Goal: Navigation & Orientation: Understand site structure

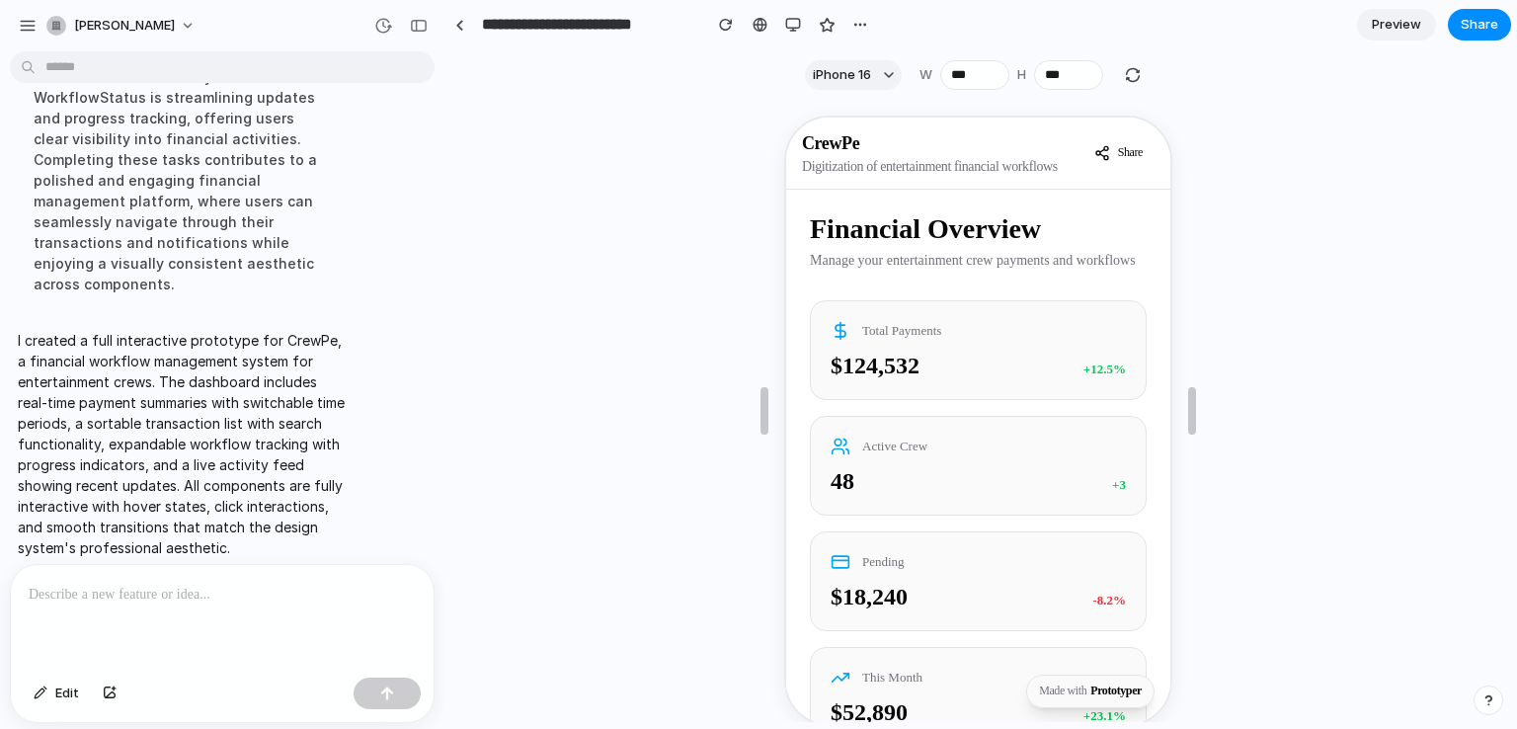
scroll to position [1153, 0]
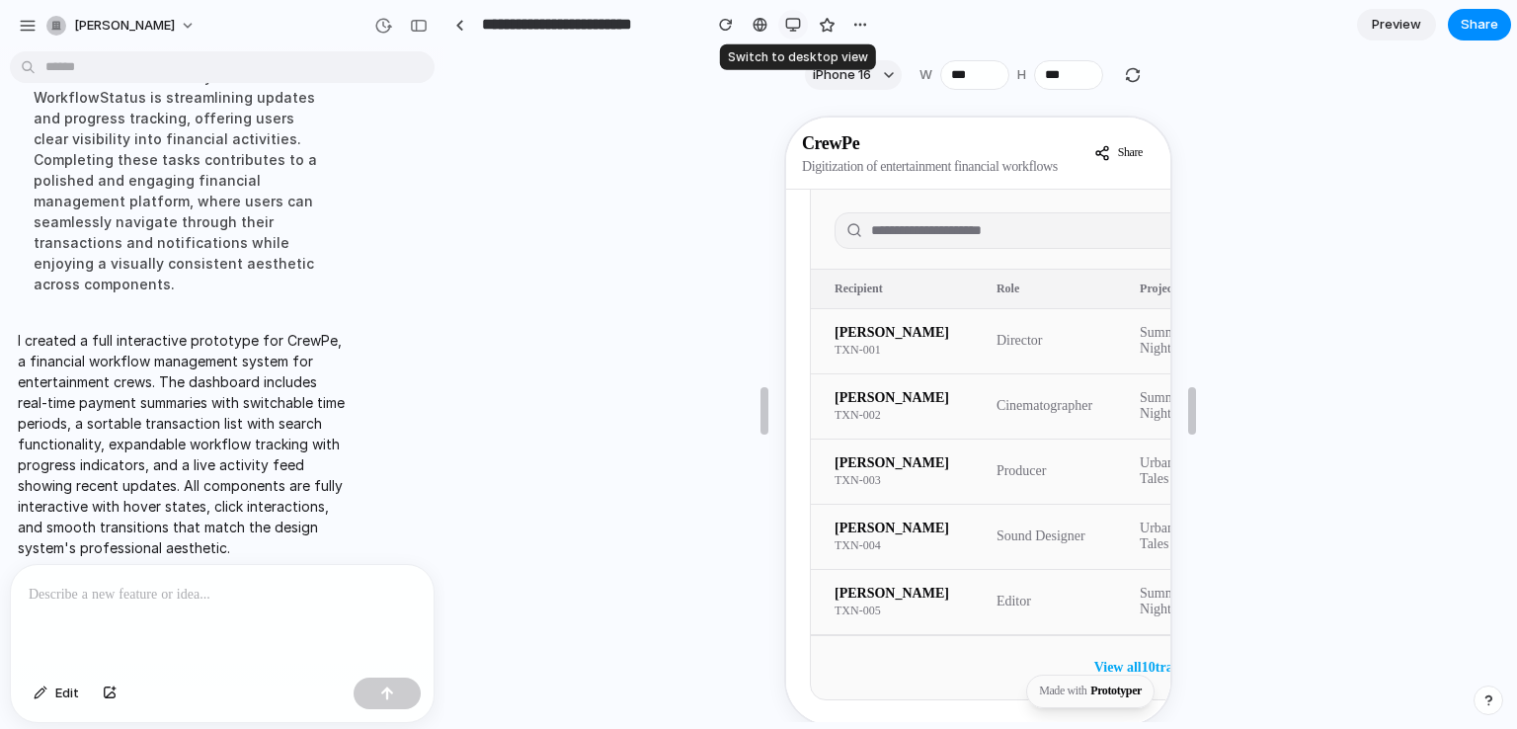
click at [787, 21] on div "button" at bounding box center [793, 25] width 16 height 16
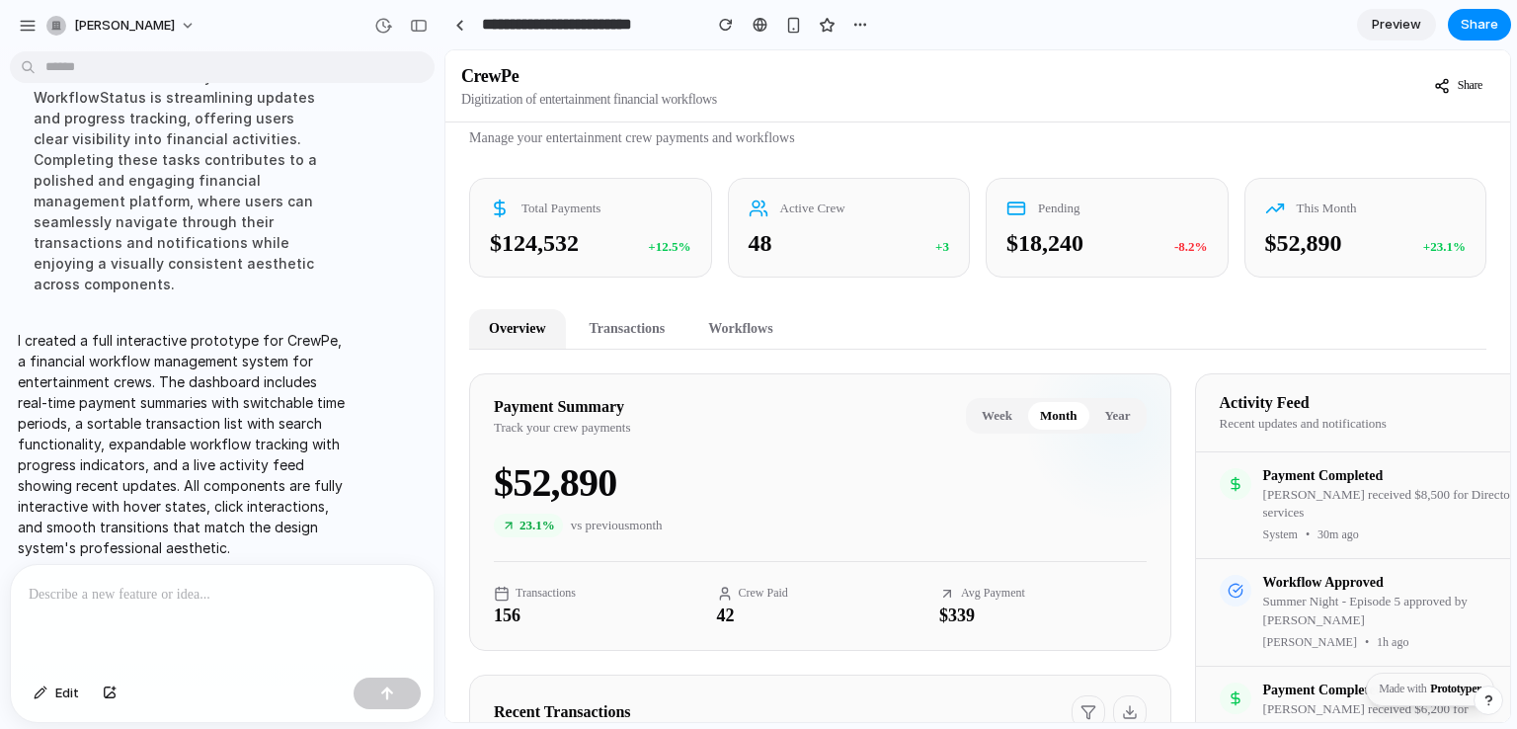
scroll to position [0, 0]
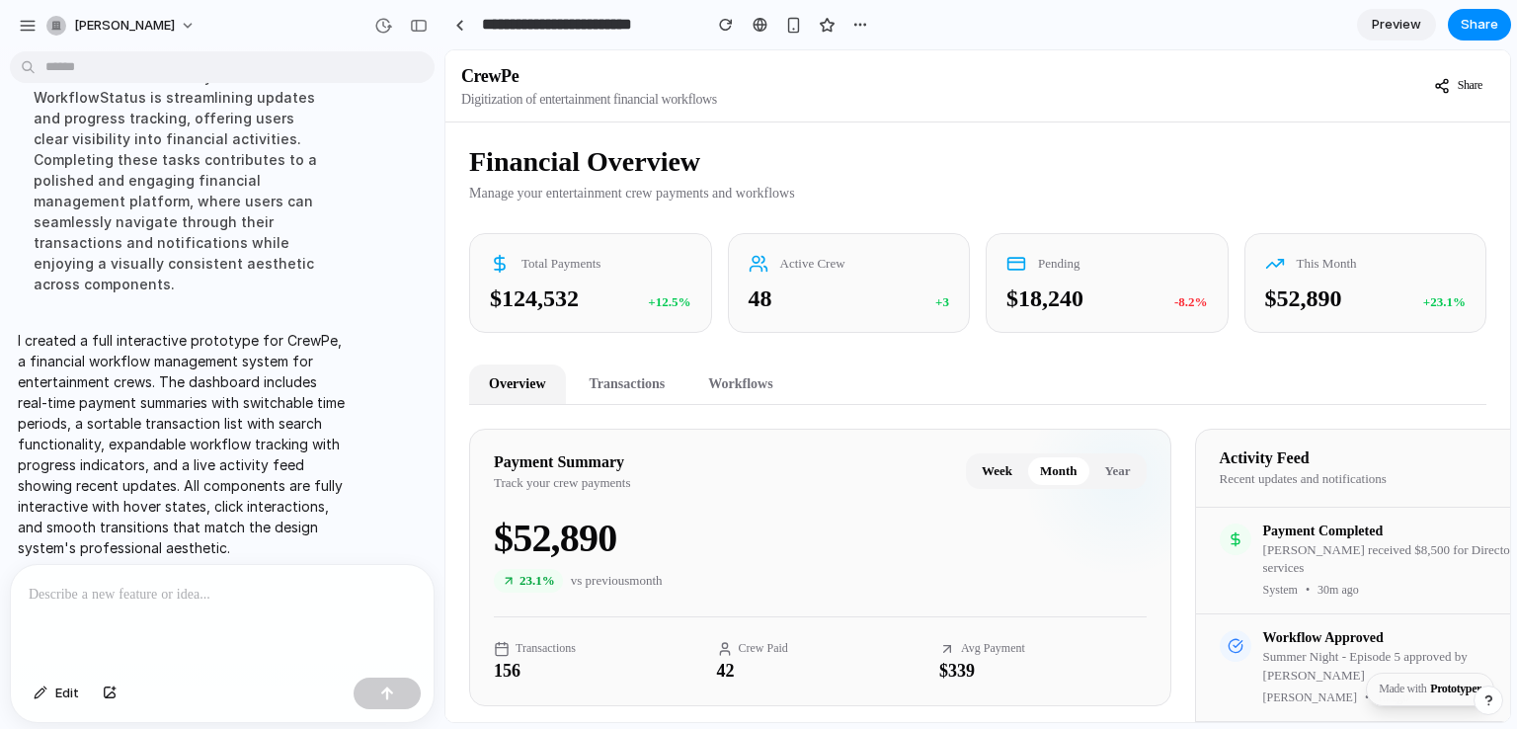
click at [978, 474] on button "Week" at bounding box center [997, 471] width 54 height 28
click at [1028, 477] on button "Month" at bounding box center [1058, 471] width 61 height 28
click at [1094, 479] on button "Year" at bounding box center [1118, 471] width 49 height 28
click at [651, 374] on button "Transactions" at bounding box center [628, 385] width 116 height 40
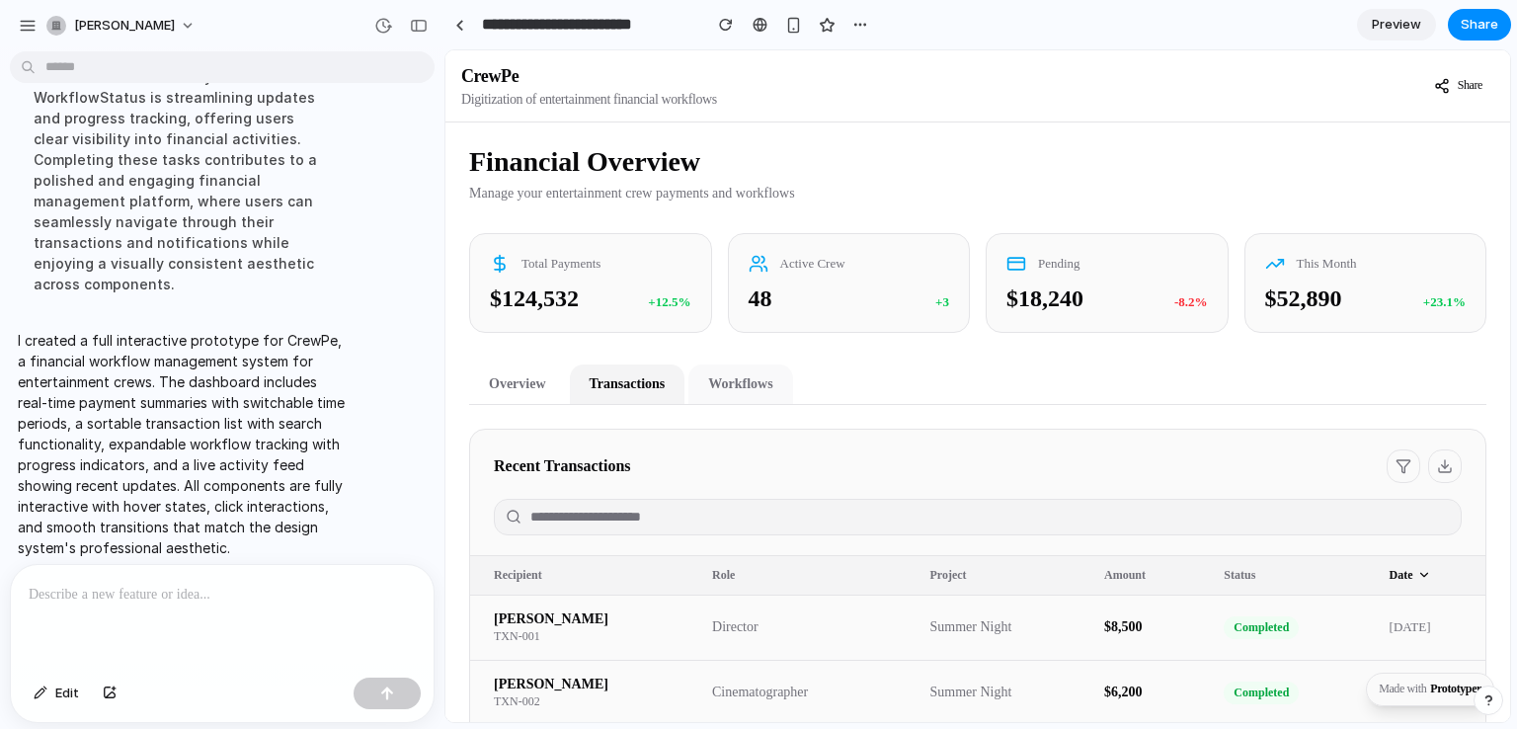
click at [709, 380] on button "Workflows" at bounding box center [741, 385] width 104 height 40
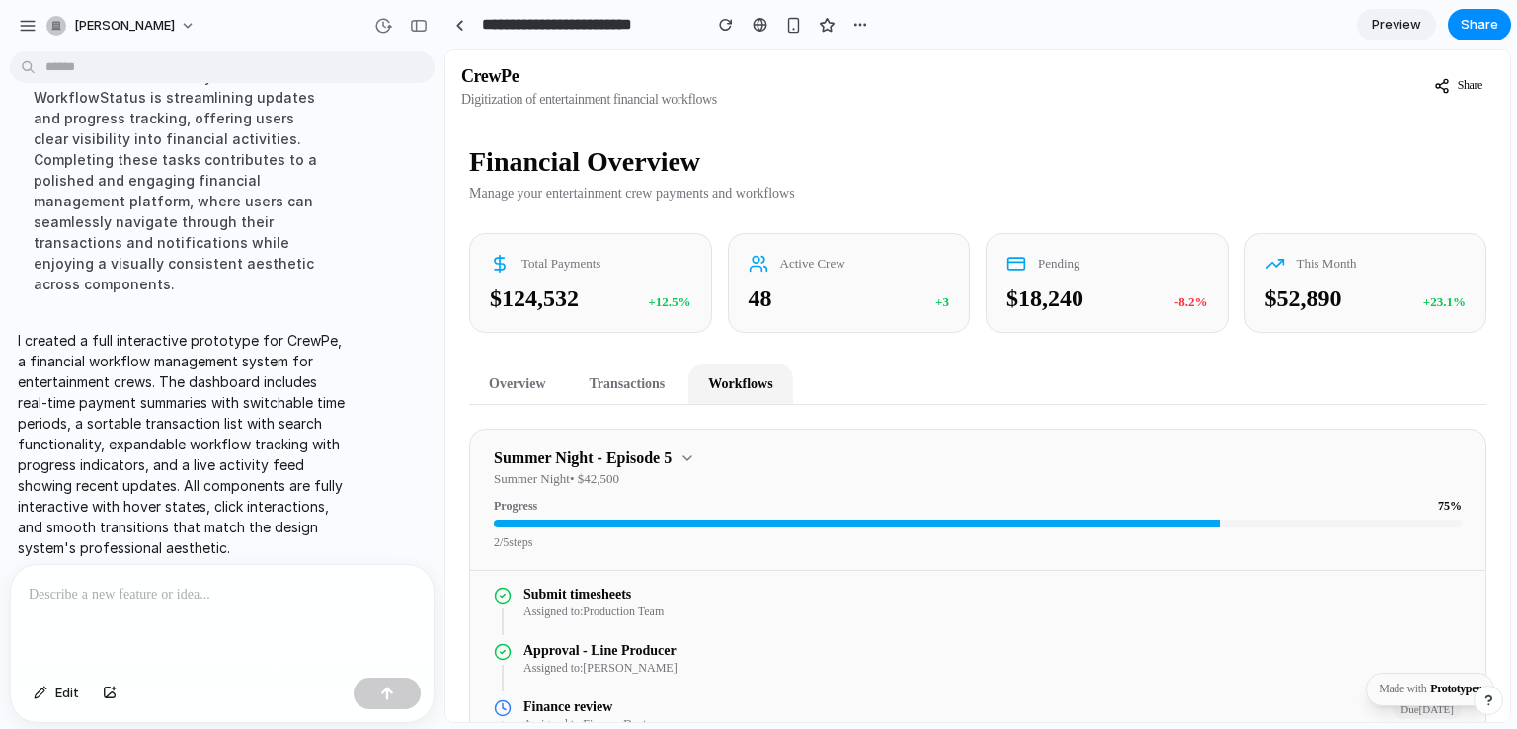
click at [526, 368] on div "Financial Overview Manage your entertainment crew payments and workflows Total …" at bounding box center [978, 666] width 1065 height 1087
click at [527, 386] on button "Overview" at bounding box center [517, 385] width 97 height 40
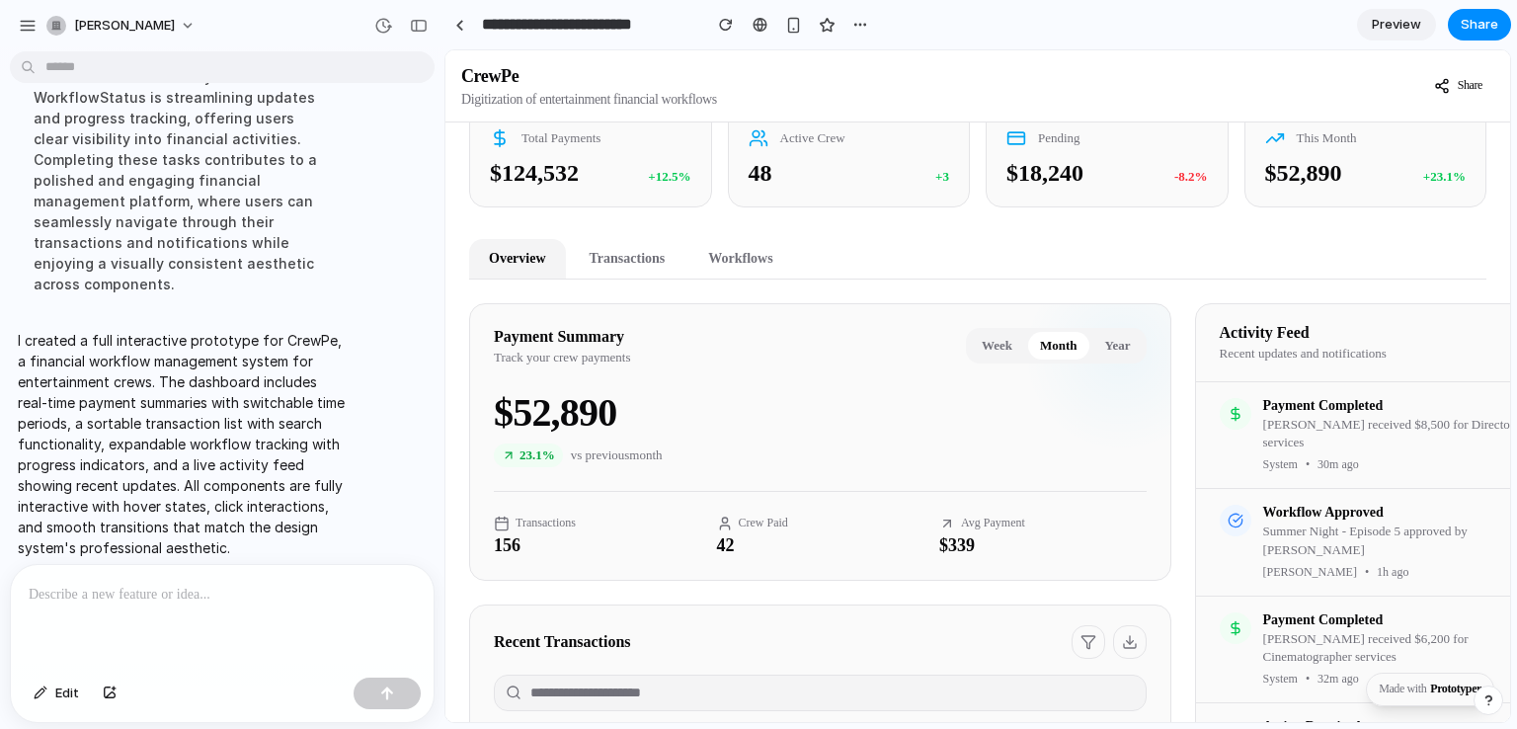
scroll to position [138, 0]
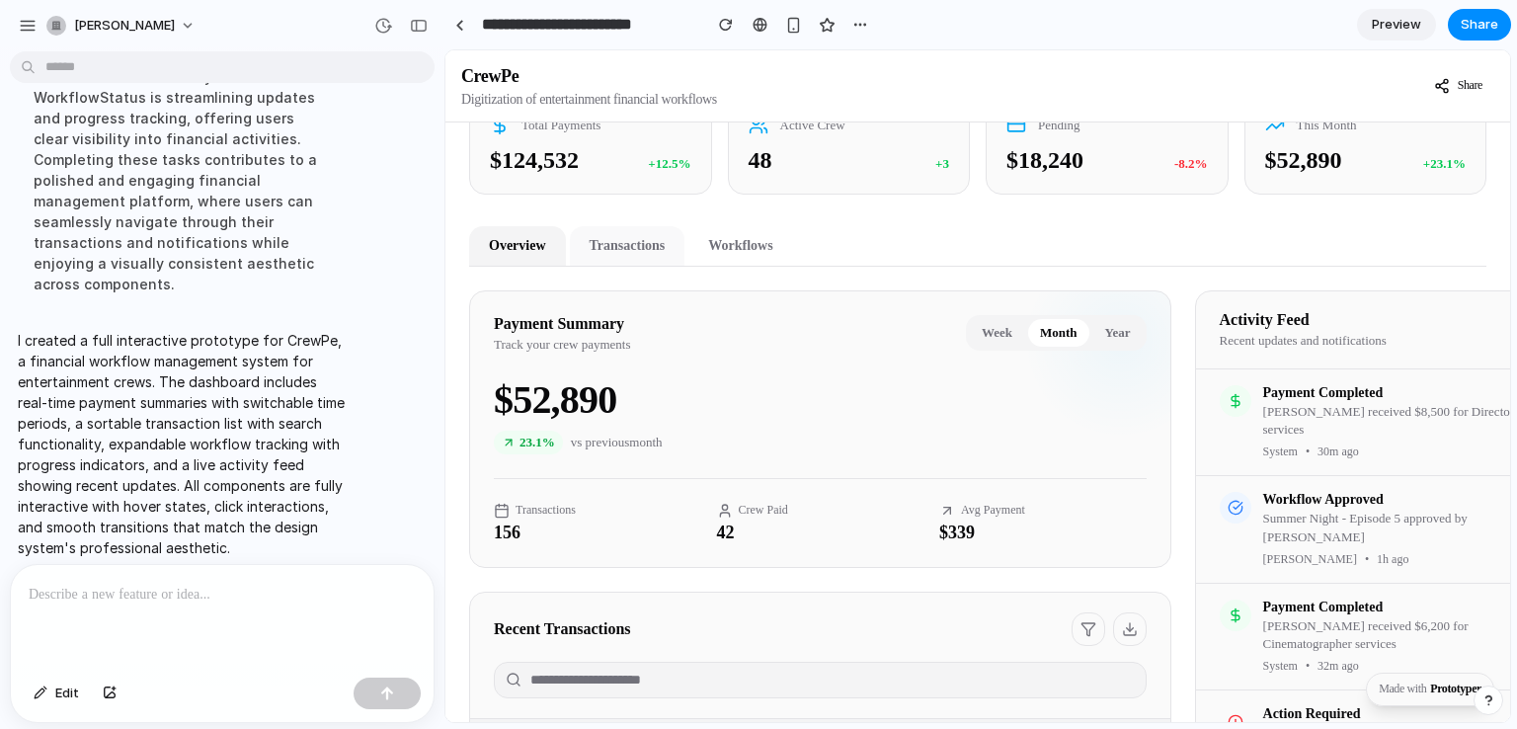
click at [641, 251] on button "Transactions" at bounding box center [628, 246] width 116 height 40
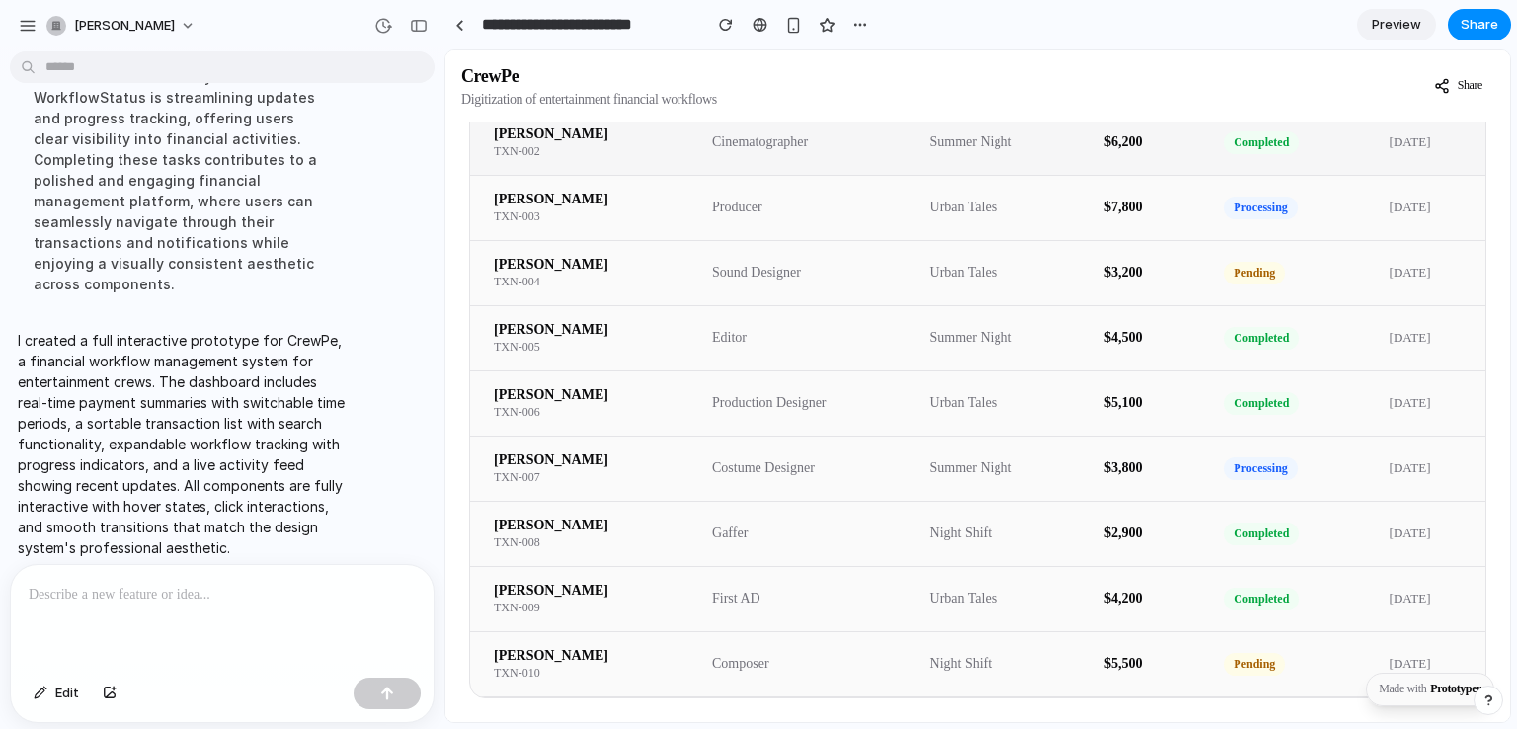
scroll to position [0, 0]
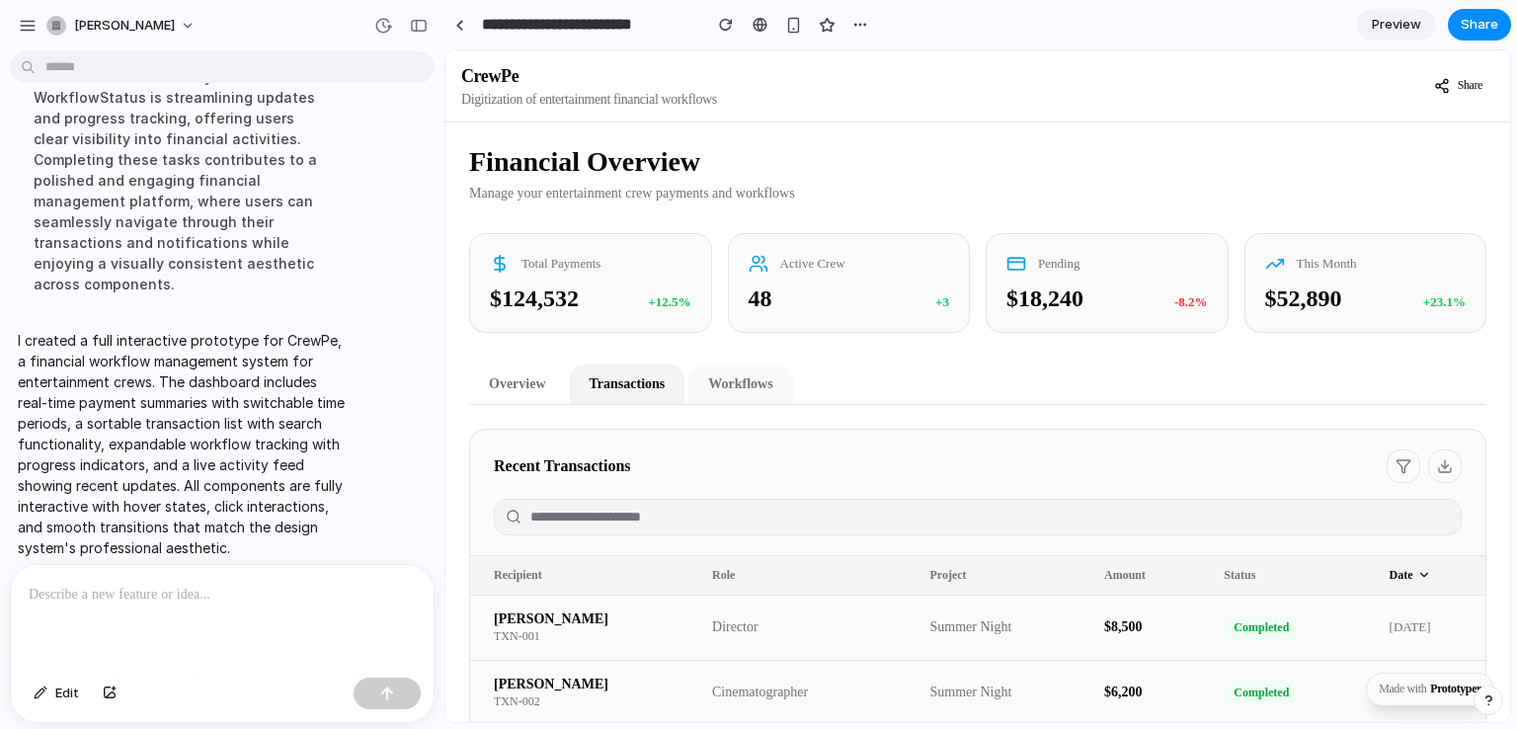
click at [749, 397] on button "Workflows" at bounding box center [741, 385] width 104 height 40
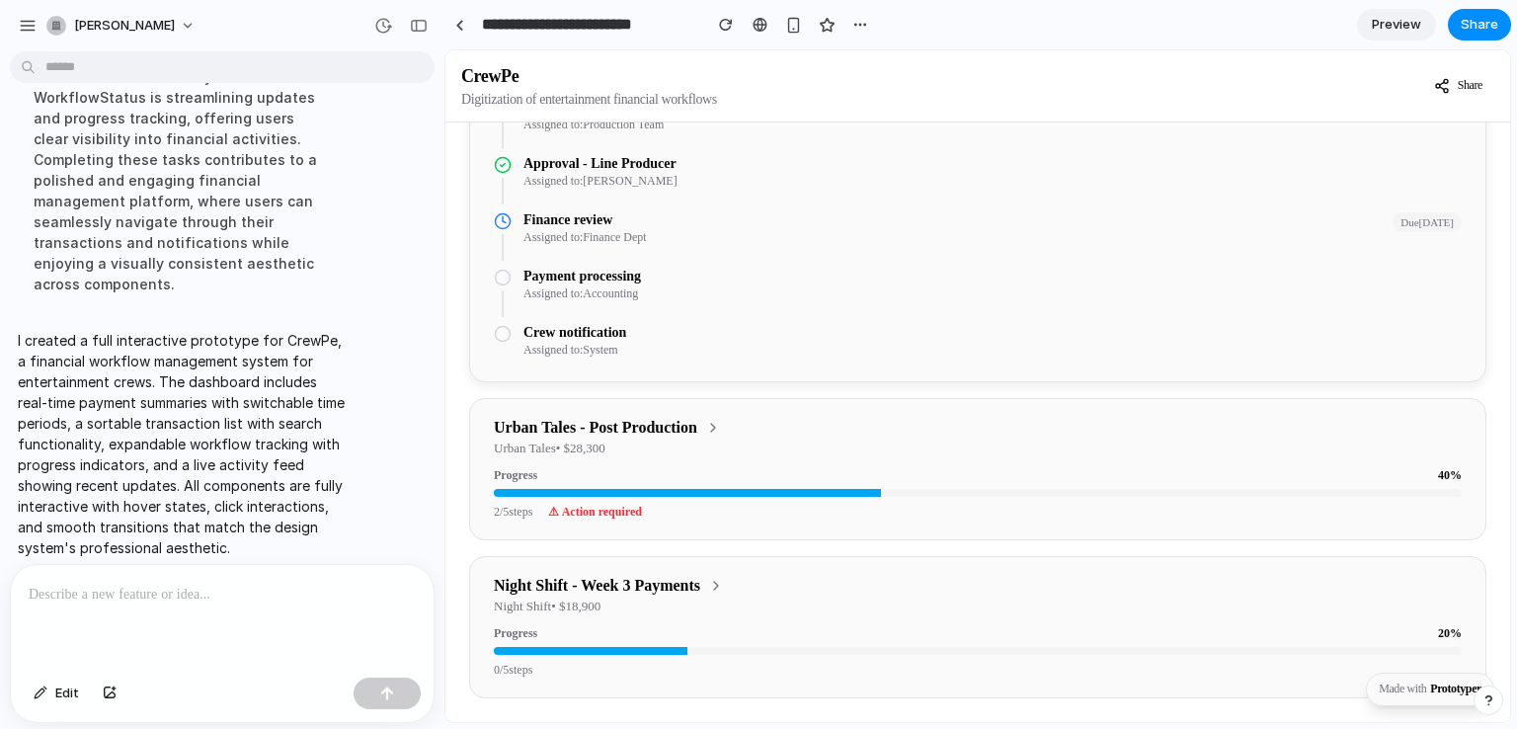
scroll to position [514, 0]
click at [631, 508] on span "⚠ Action required" at bounding box center [595, 512] width 94 height 15
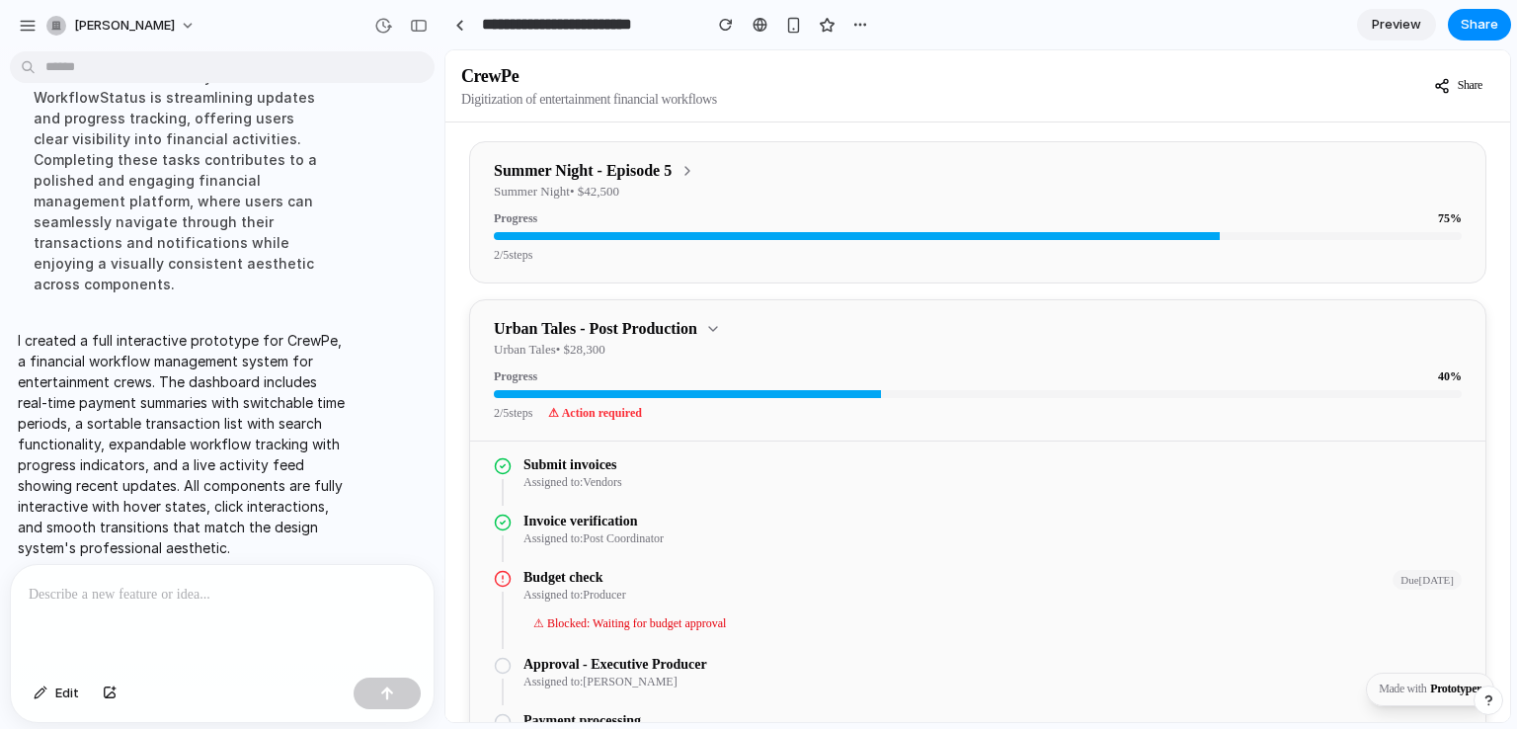
scroll to position [280, 0]
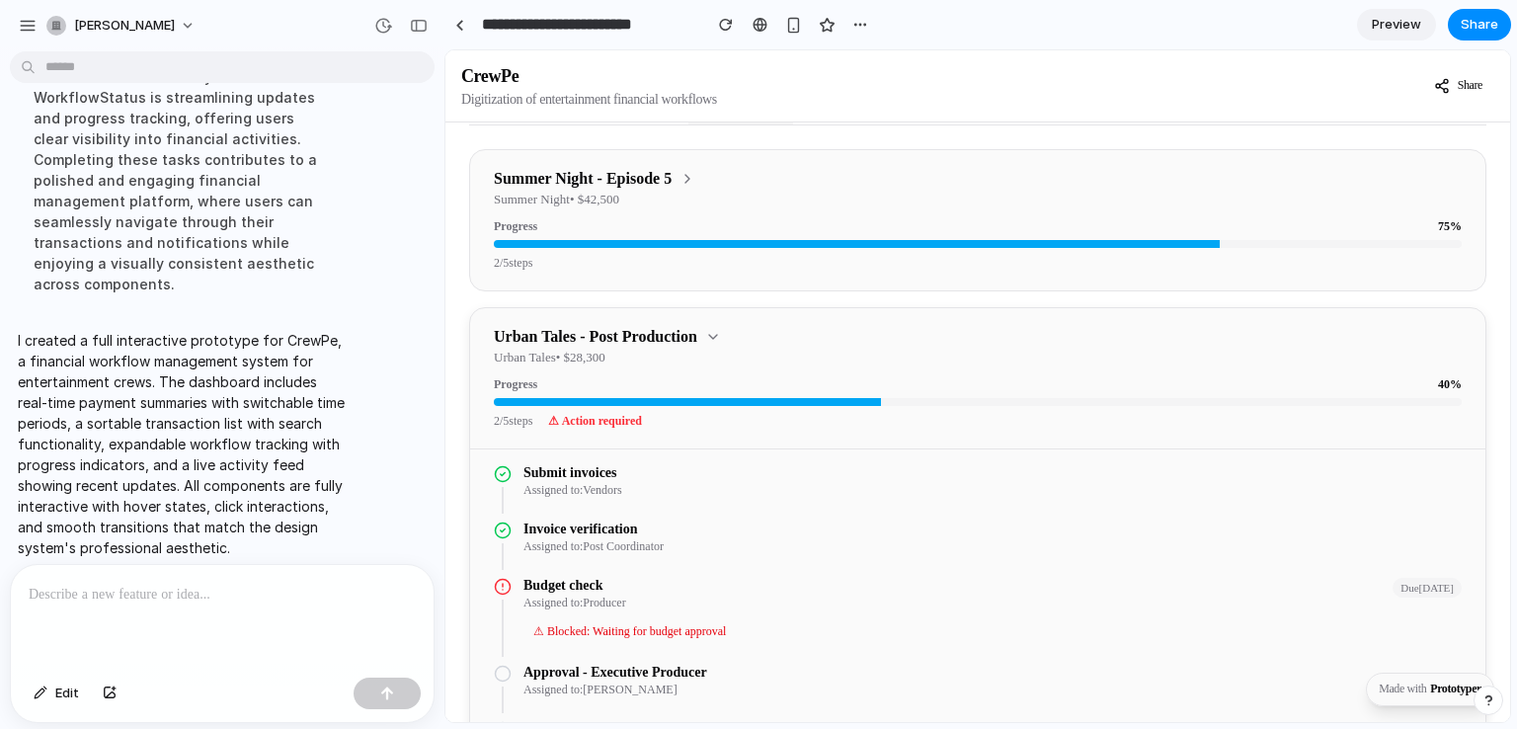
click at [720, 336] on div "Urban Tales - Post Production Urban Tales • $ 28,300 Progress 40 % 2 / 5 steps …" at bounding box center [978, 378] width 1016 height 140
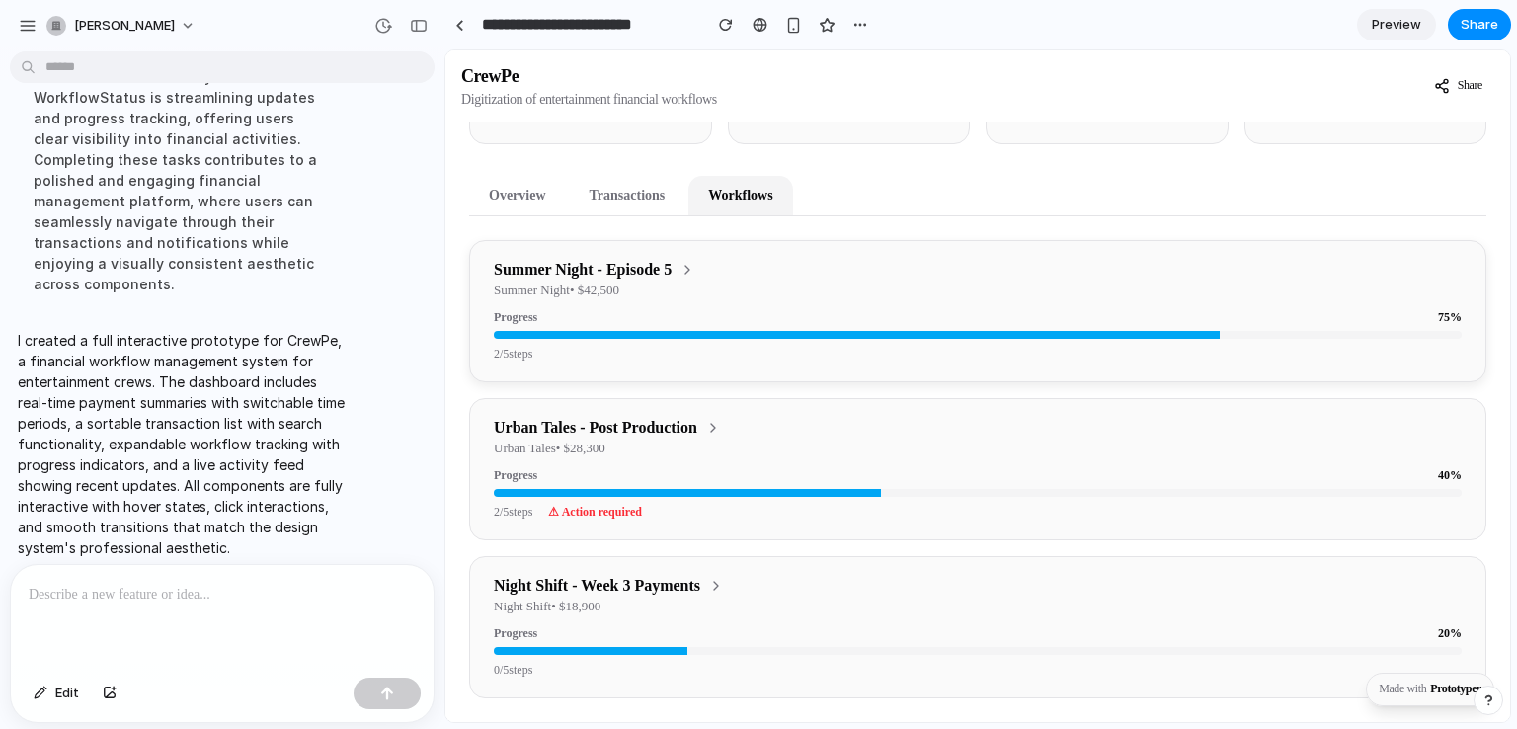
scroll to position [0, 0]
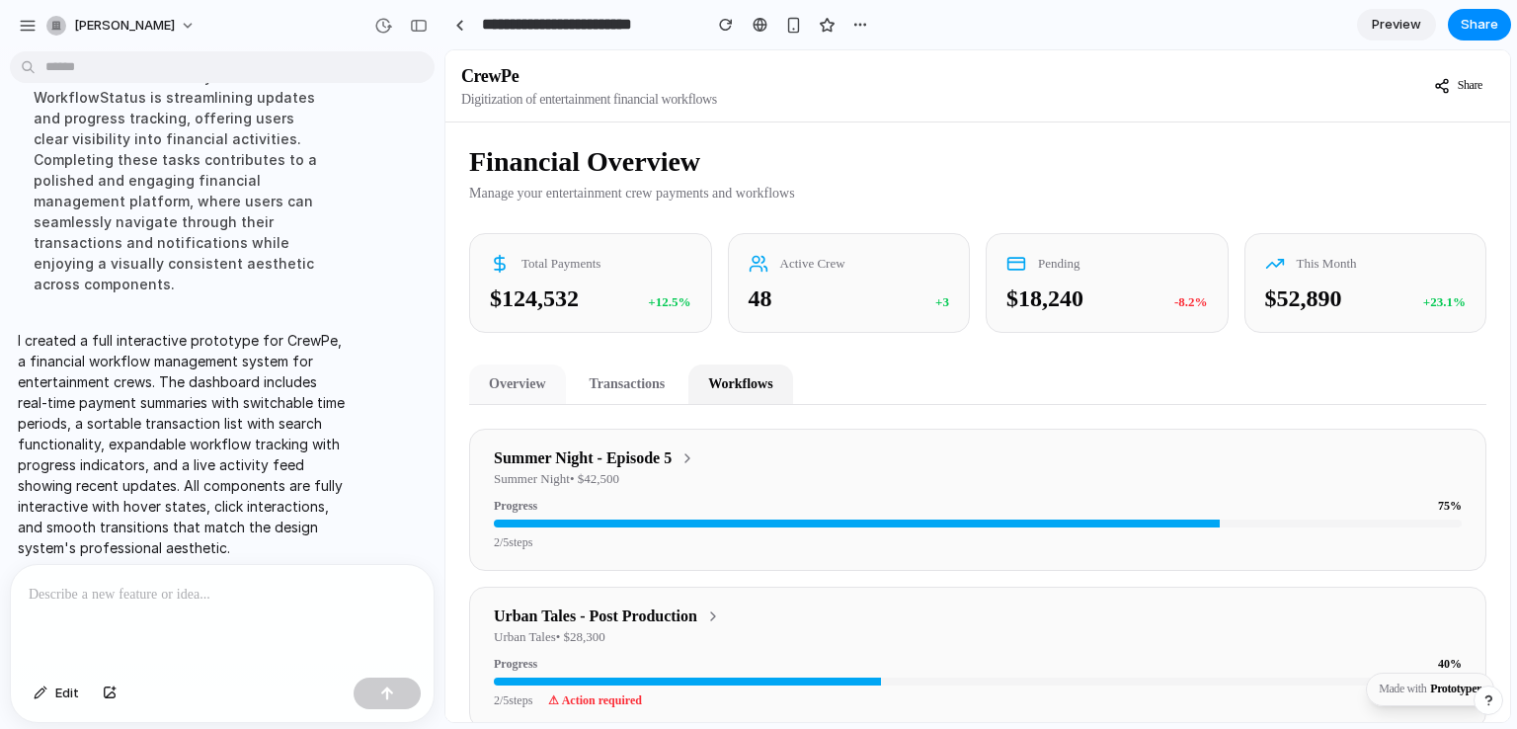
click at [523, 395] on button "Overview" at bounding box center [517, 385] width 97 height 40
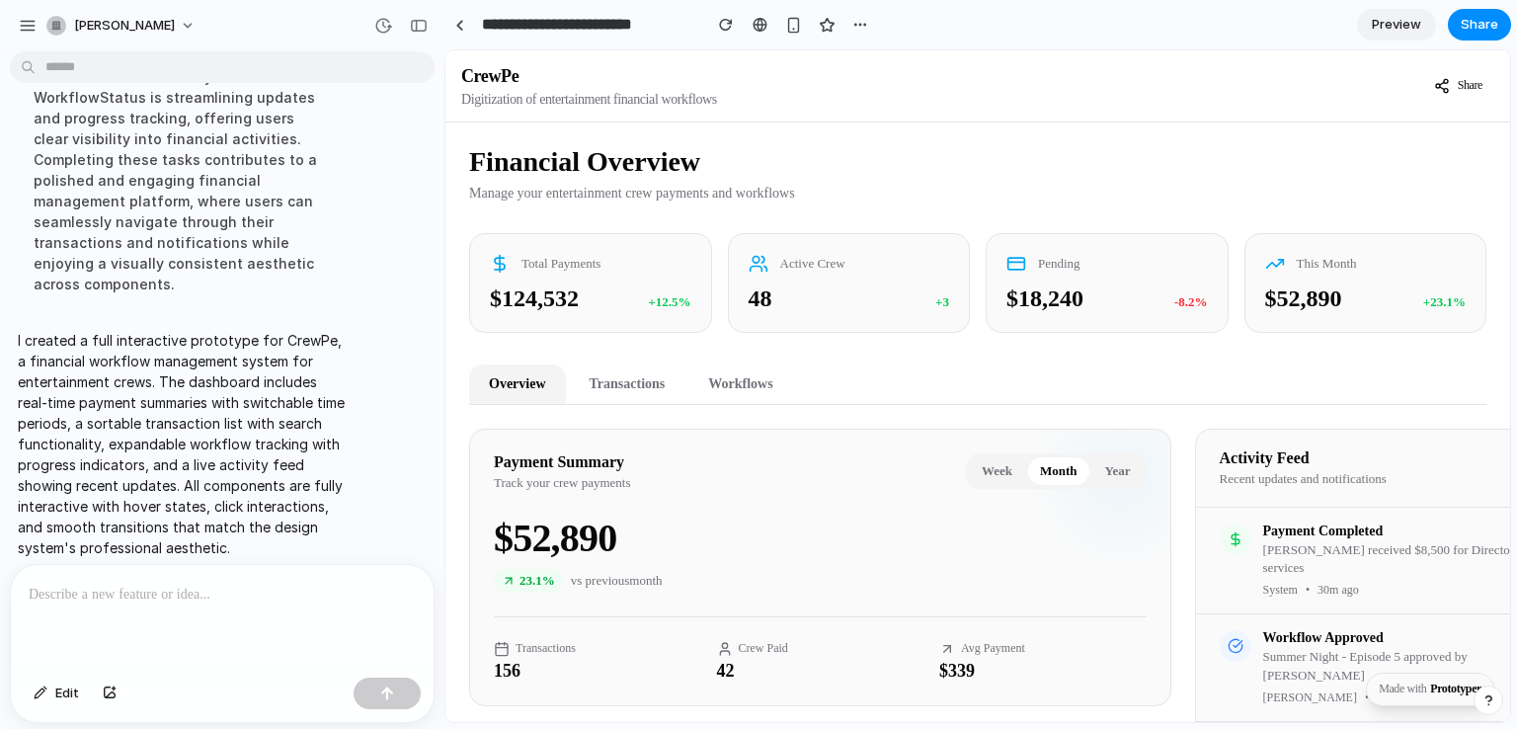
click at [526, 68] on h1 "CrewPe" at bounding box center [941, 76] width 961 height 28
click at [286, 567] on div at bounding box center [222, 617] width 423 height 105
click at [767, 25] on link at bounding box center [760, 25] width 30 height 30
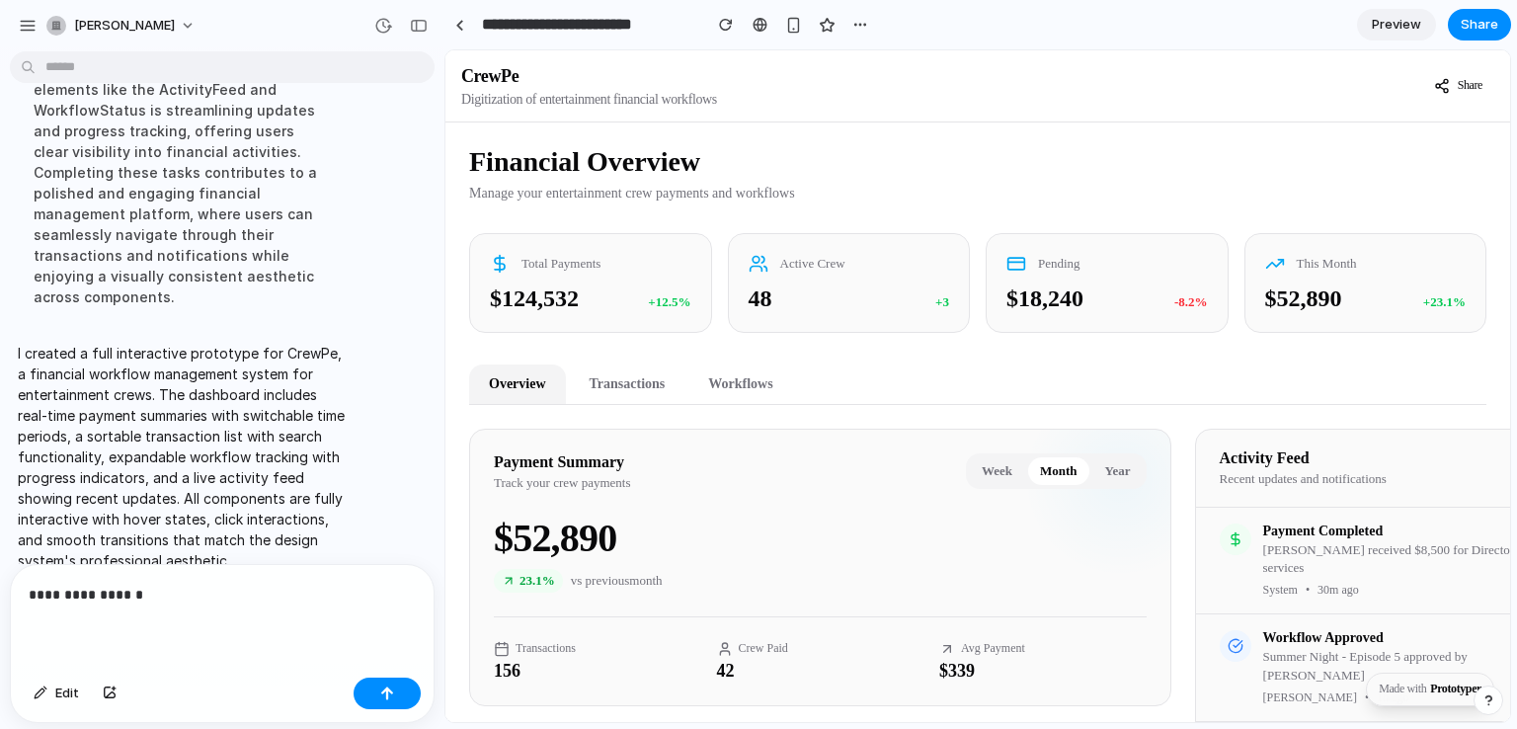
scroll to position [326, 0]
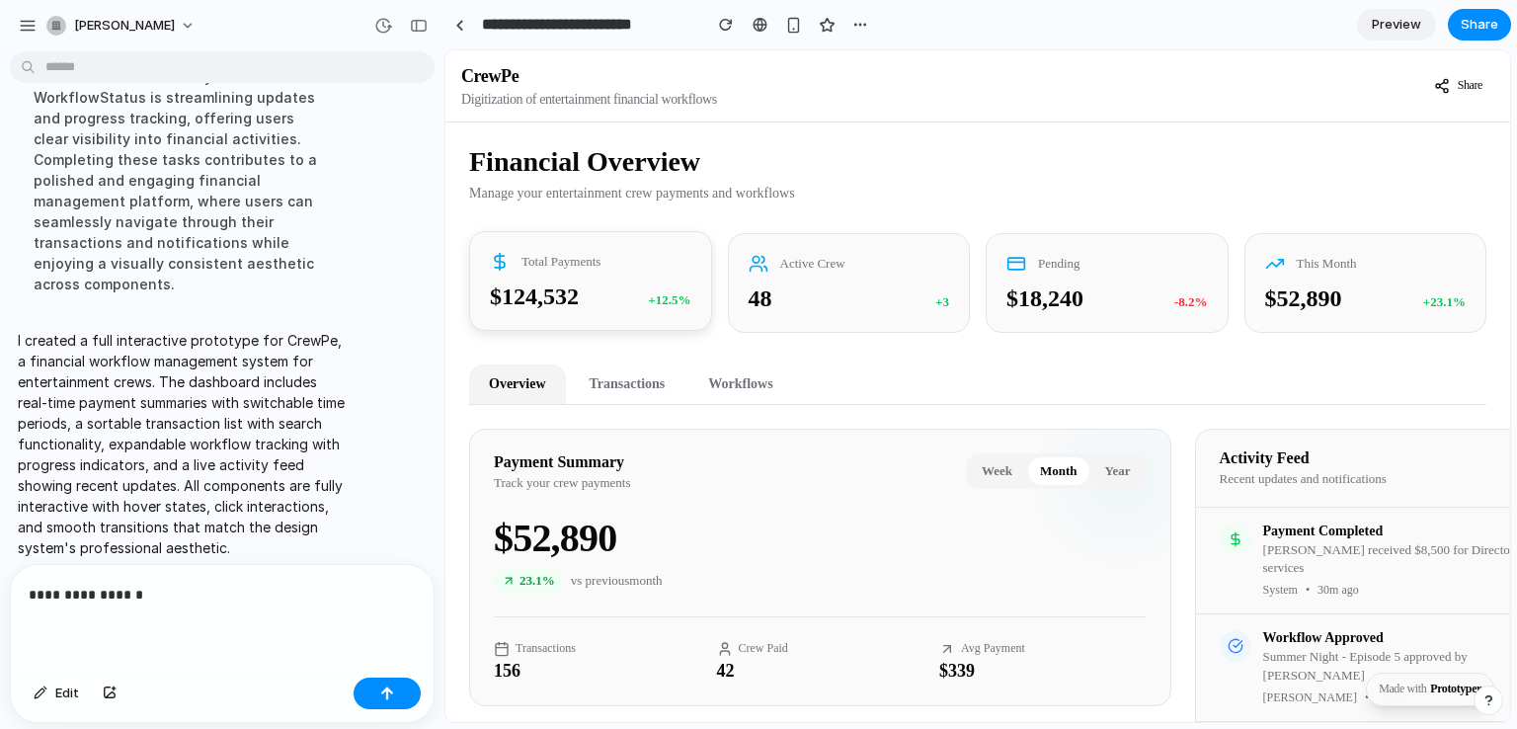
click at [623, 293] on div "$124,532 +12.5%" at bounding box center [591, 297] width 202 height 27
click at [822, 298] on div "48 +3" at bounding box center [850, 297] width 202 height 27
click at [1060, 294] on div "$18,240" at bounding box center [1045, 297] width 77 height 27
click at [201, 586] on p "**********" at bounding box center [218, 595] width 379 height 24
click at [414, 680] on div at bounding box center [387, 694] width 67 height 32
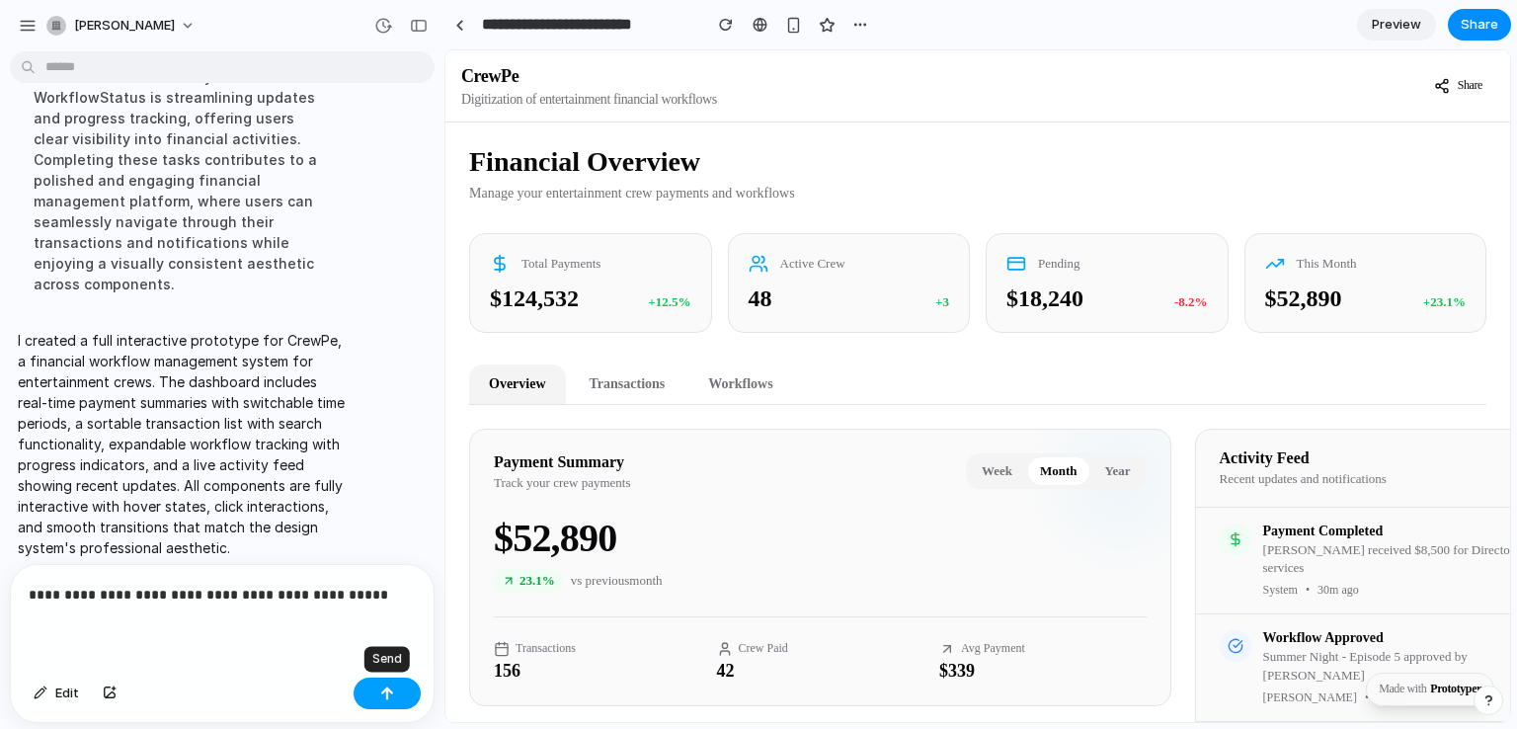
click at [377, 699] on button "button" at bounding box center [387, 694] width 67 height 32
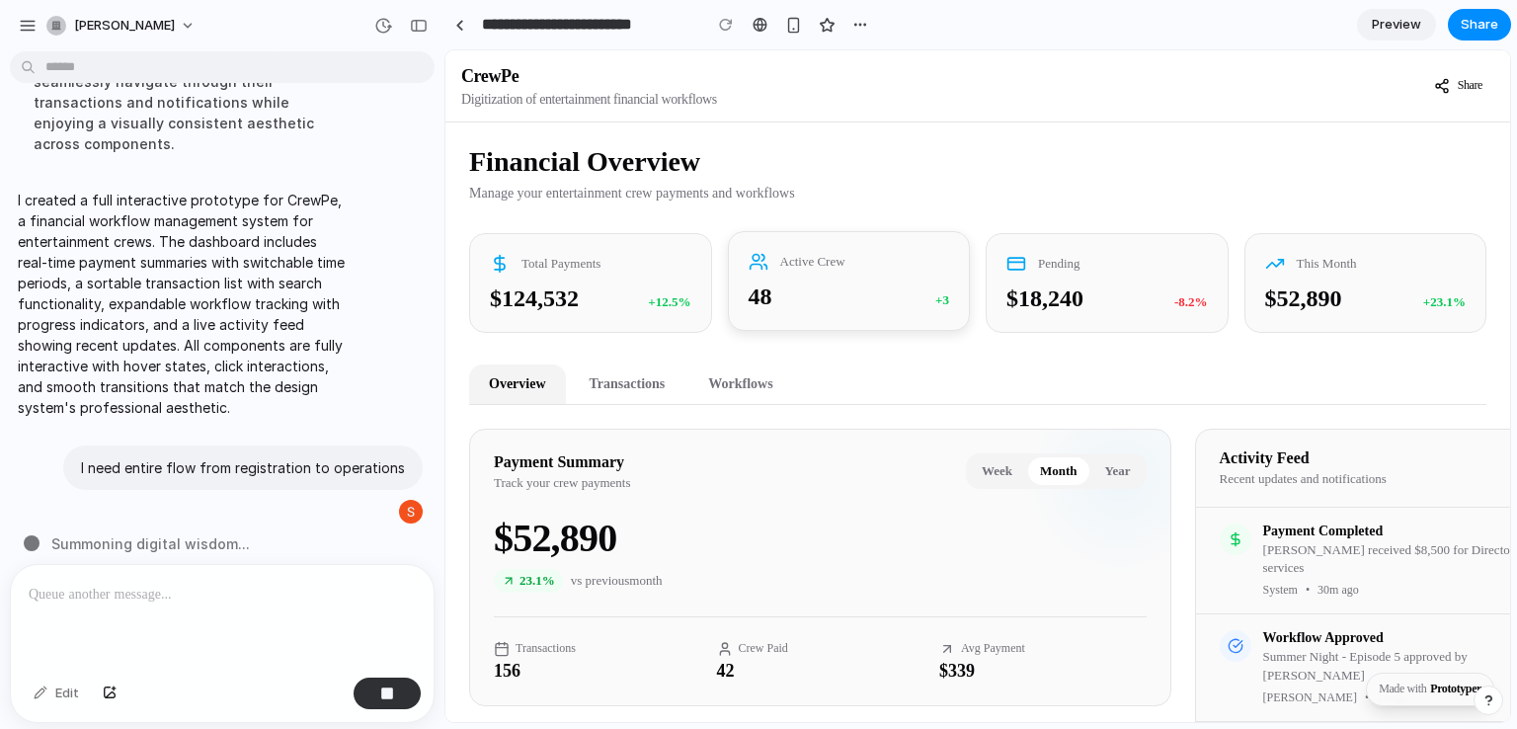
click at [857, 322] on div "Active Crew 48 +3" at bounding box center [849, 281] width 243 height 100
click at [614, 394] on button "Transactions" at bounding box center [628, 385] width 116 height 40
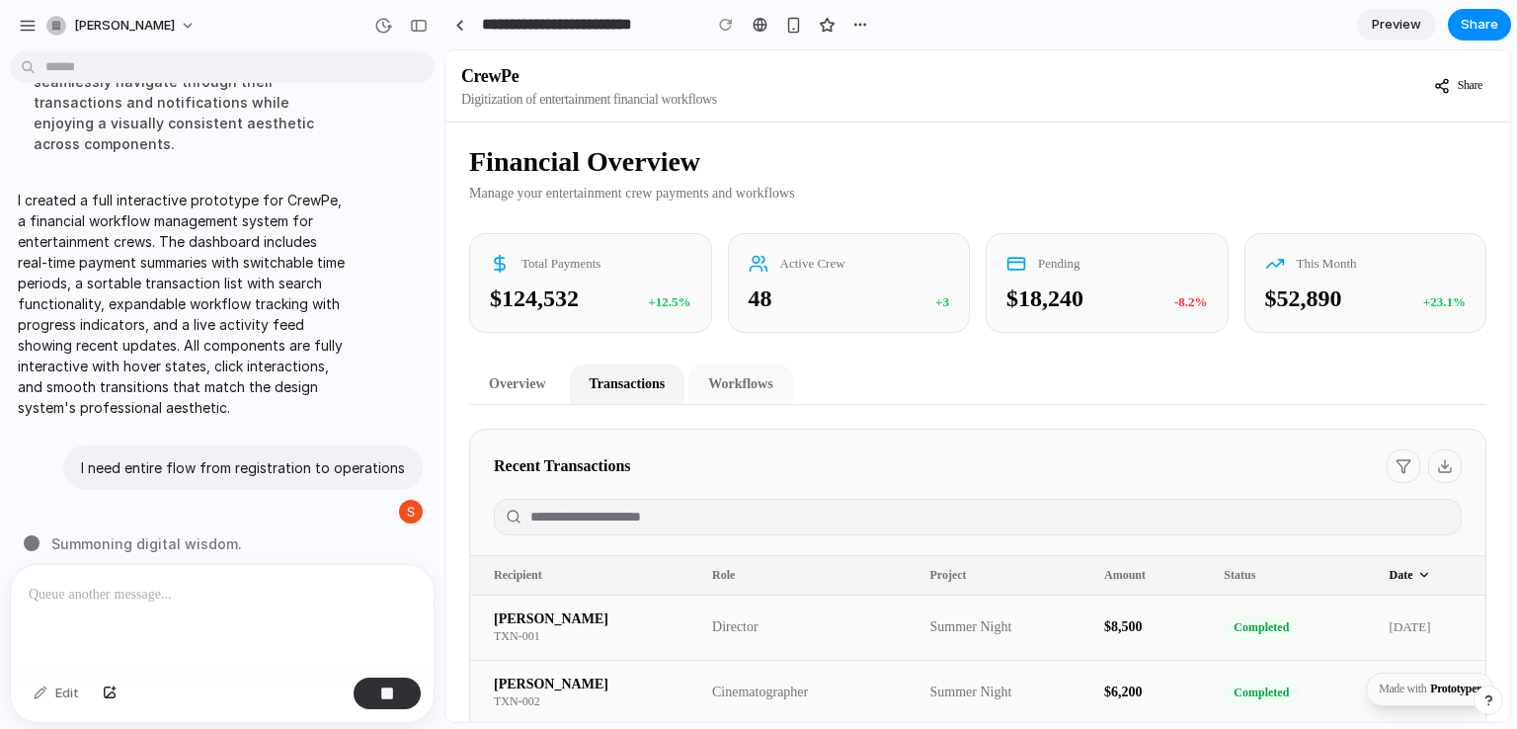
click at [712, 401] on button "Workflows" at bounding box center [741, 385] width 104 height 40
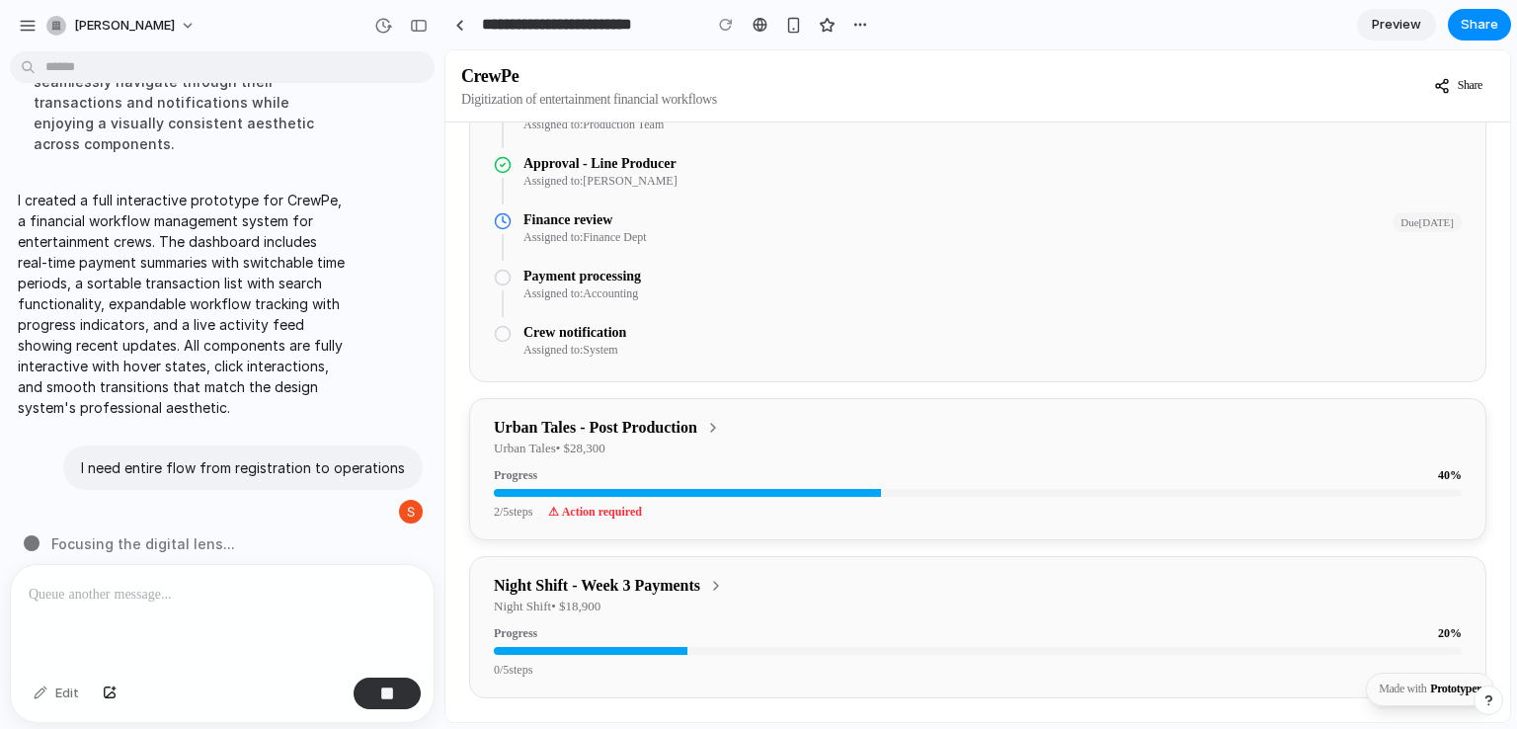
scroll to position [0, 0]
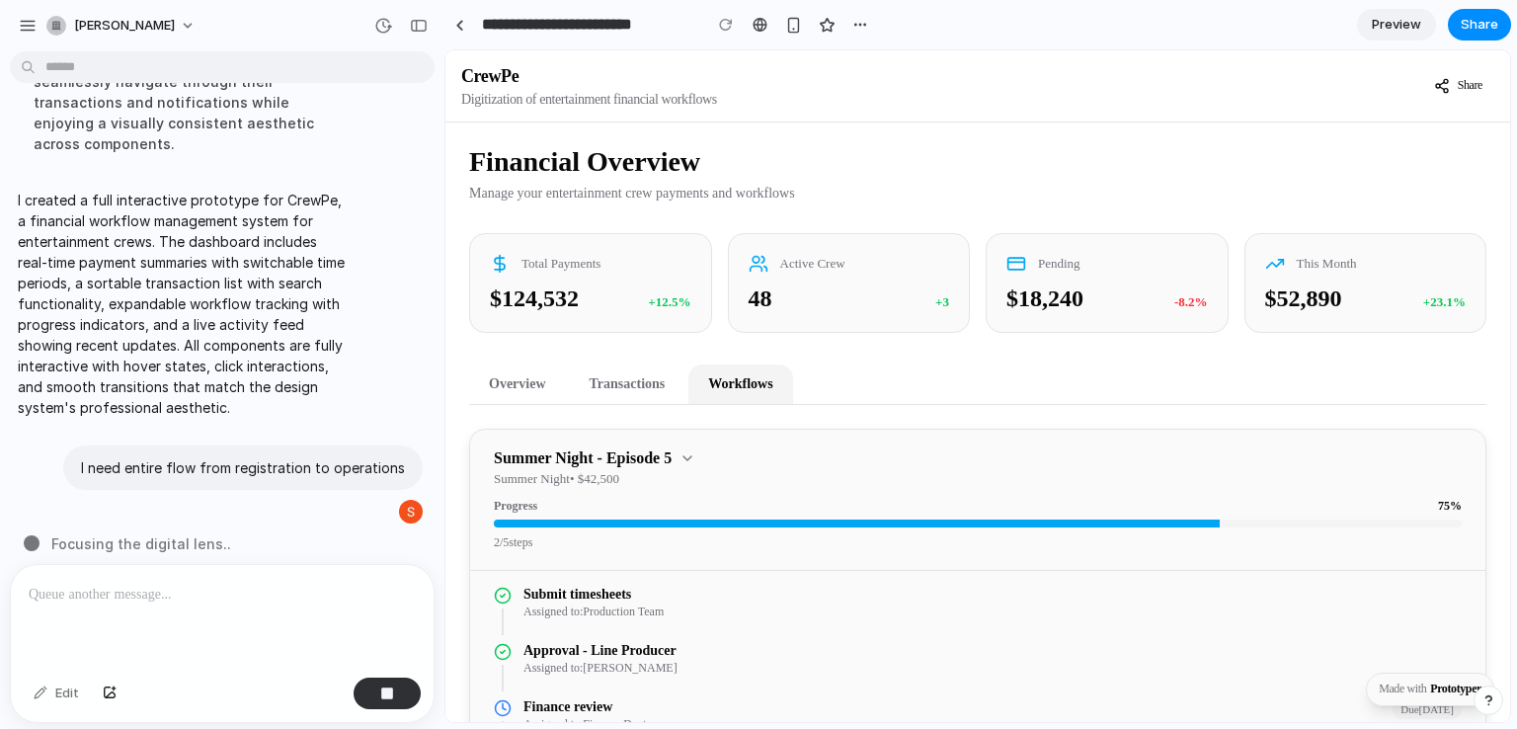
click at [695, 466] on icon at bounding box center [688, 458] width 16 height 16
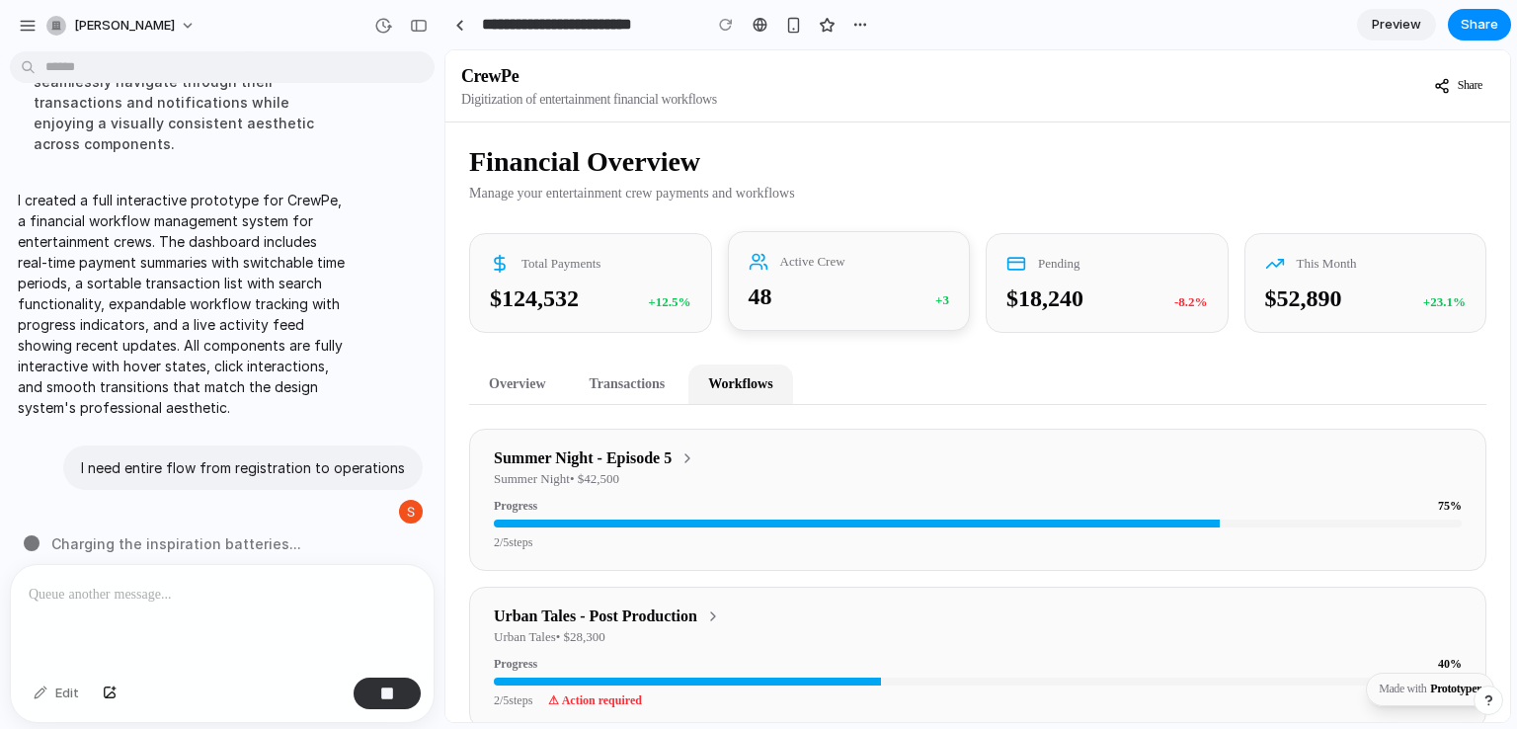
click at [917, 283] on div "Active Crew 48 +3" at bounding box center [849, 281] width 243 height 100
click at [1066, 269] on span "Pending" at bounding box center [1059, 262] width 42 height 16
click at [1309, 270] on span "This Month" at bounding box center [1327, 262] width 60 height 16
click at [617, 395] on button "Transactions" at bounding box center [628, 385] width 116 height 40
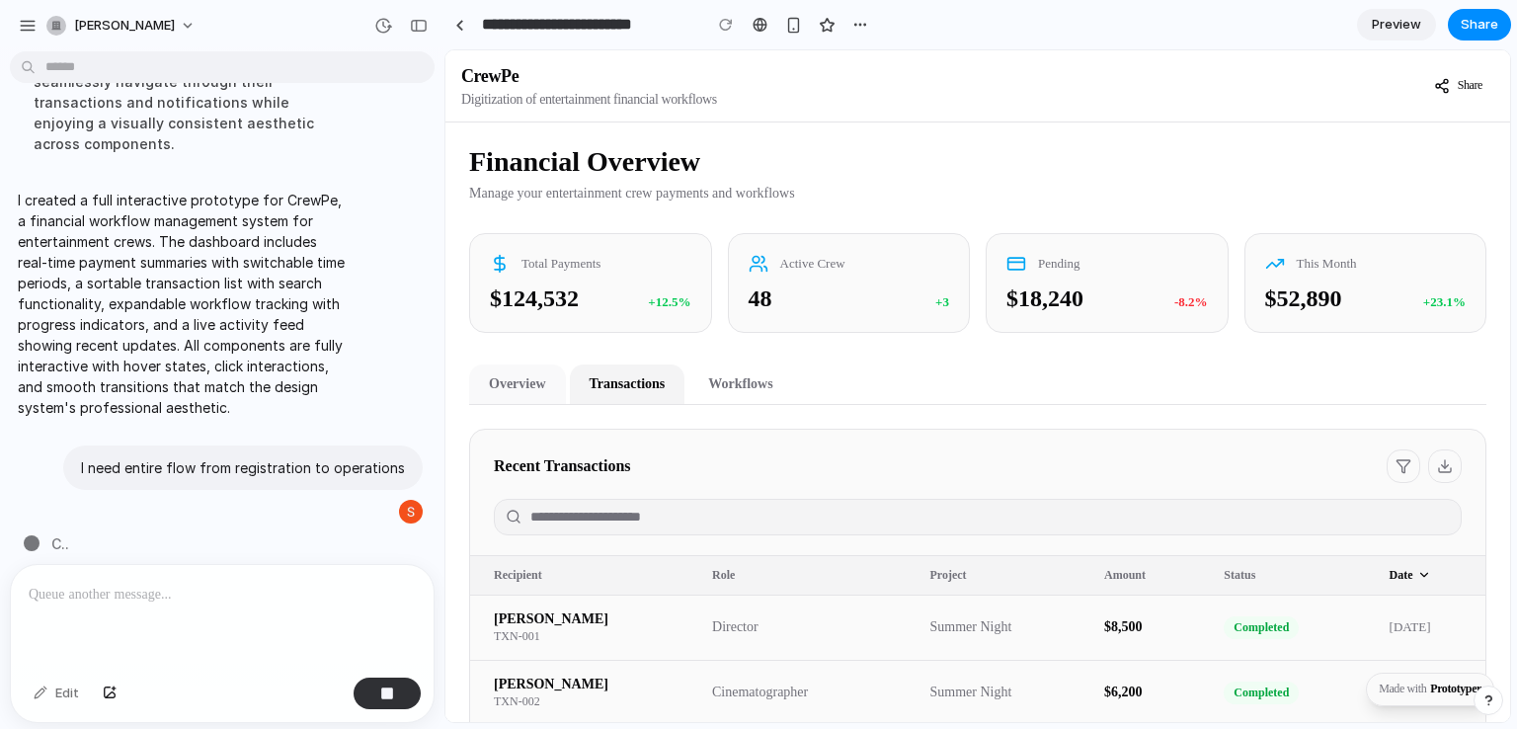
click at [536, 402] on button "Overview" at bounding box center [517, 385] width 97 height 40
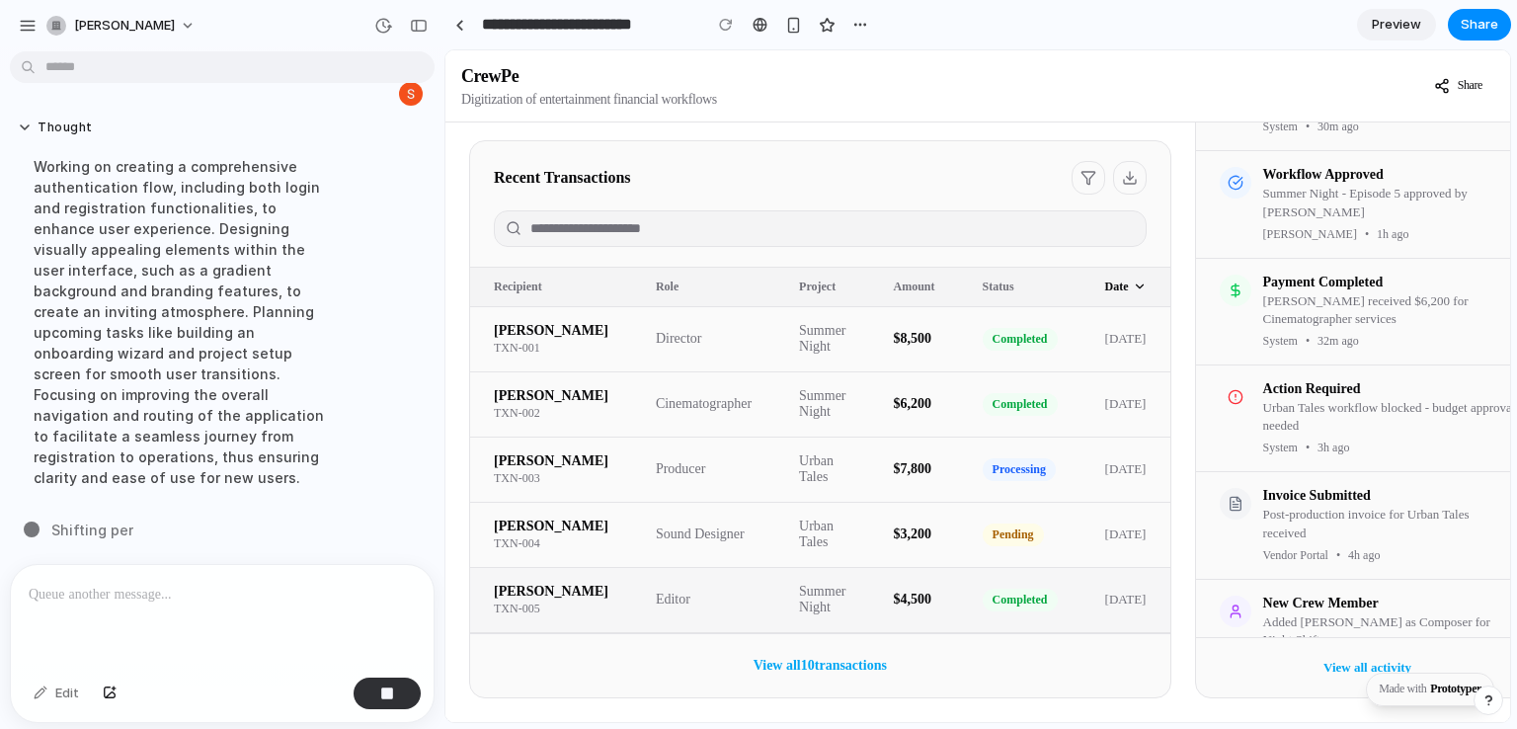
scroll to position [717, 0]
click at [1316, 654] on button "View all activity" at bounding box center [1368, 668] width 112 height 28
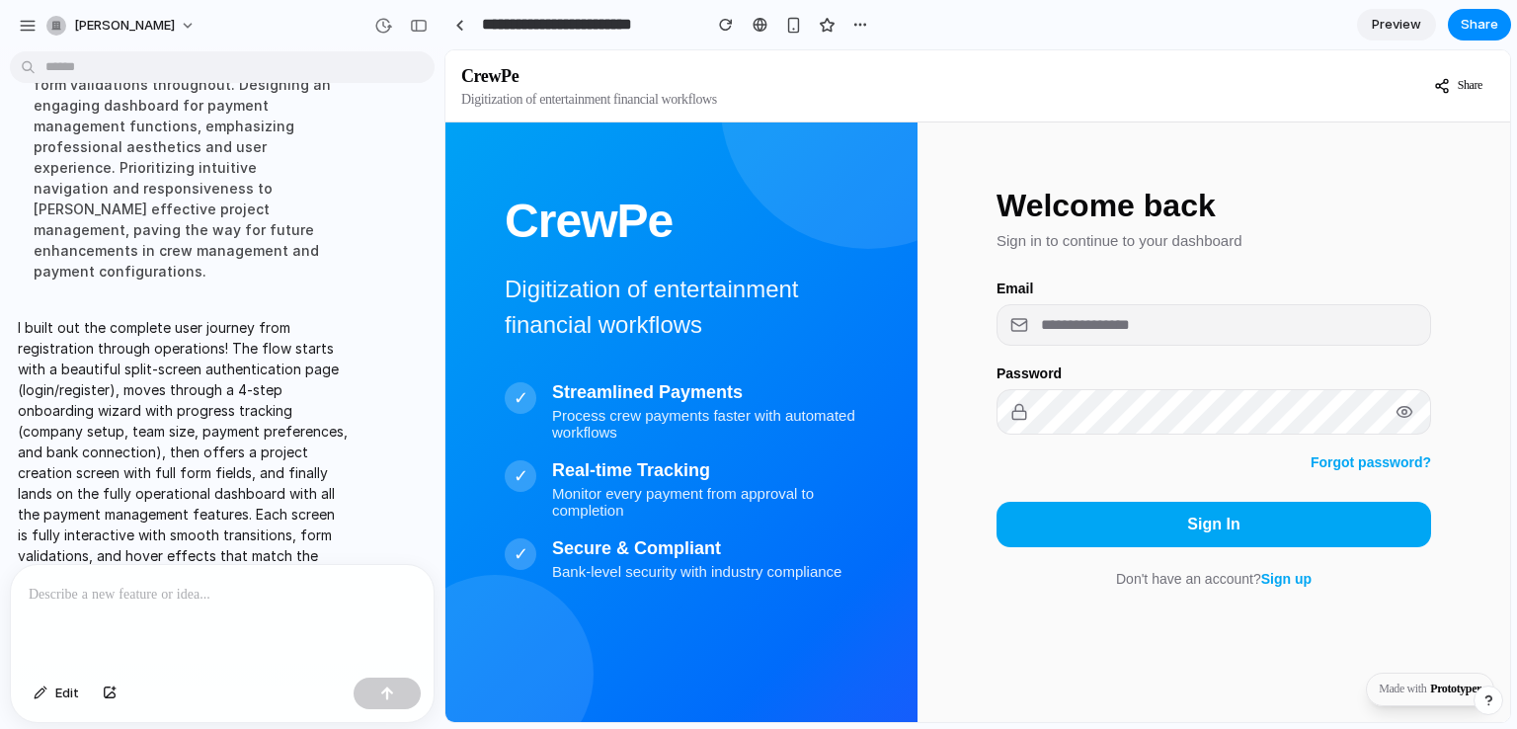
scroll to position [71, 0]
click at [1387, 15] on span "Preview" at bounding box center [1396, 25] width 49 height 20
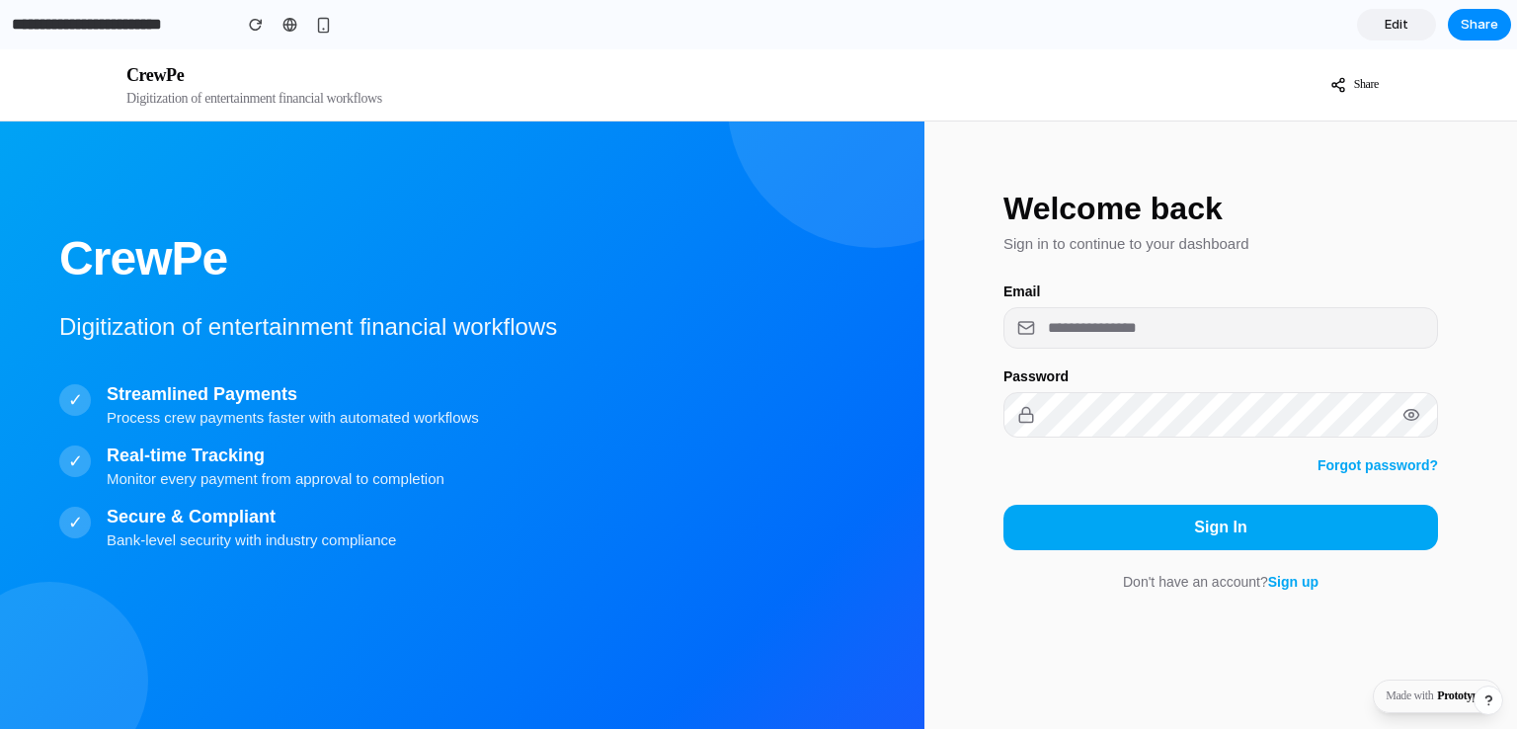
click at [1271, 590] on button "Sign up" at bounding box center [1293, 582] width 50 height 16
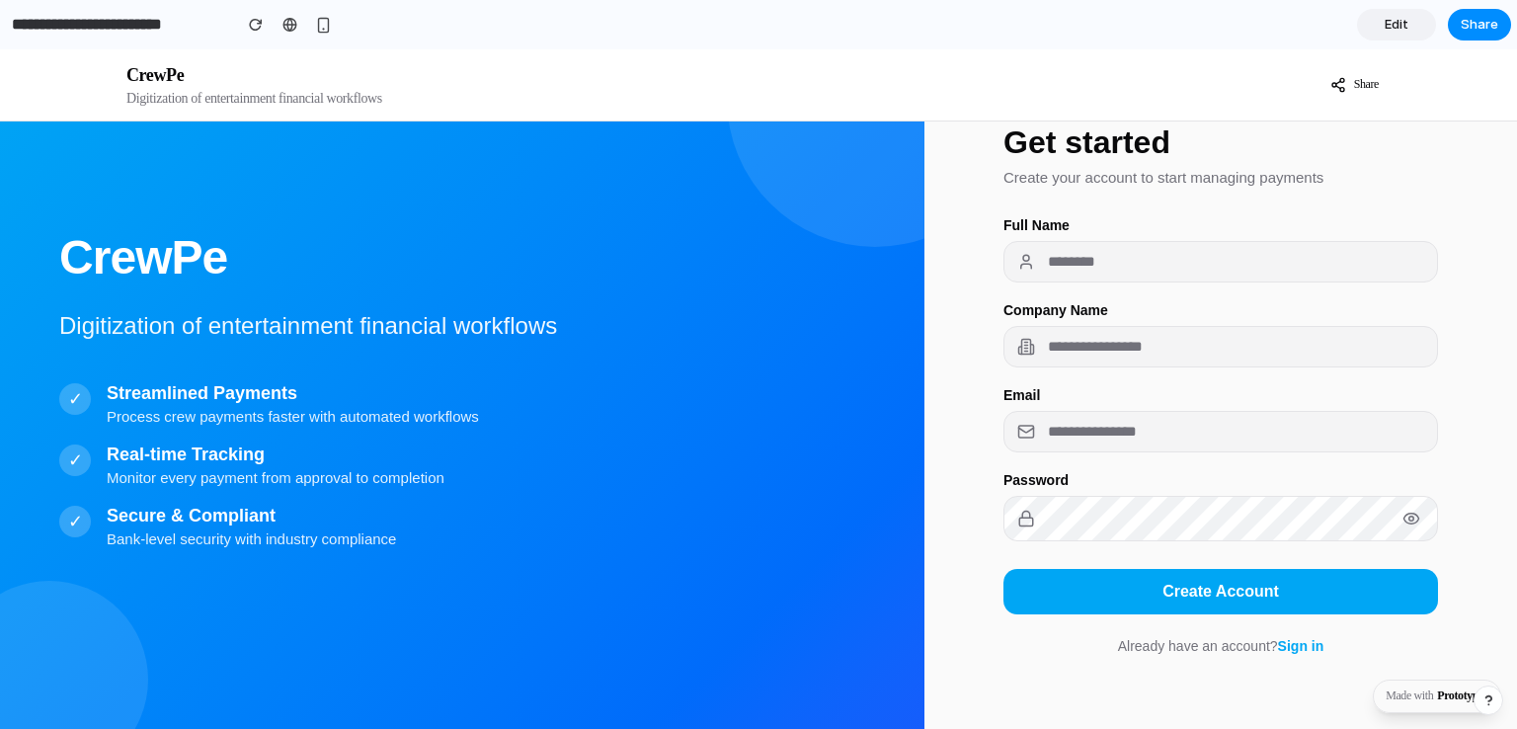
scroll to position [74, 0]
click at [1278, 654] on button "Sign in" at bounding box center [1301, 646] width 46 height 16
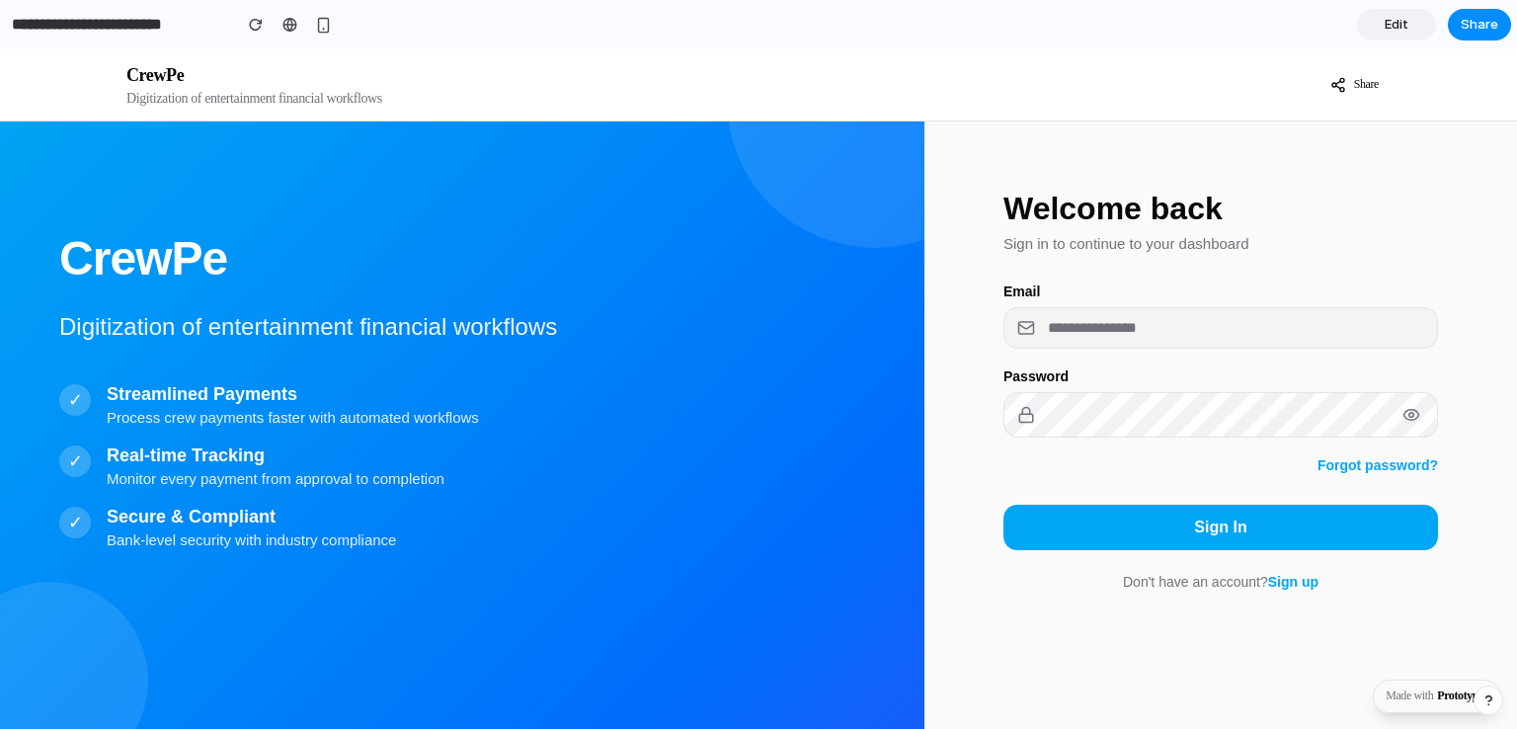
click at [1392, 26] on span "Edit" at bounding box center [1397, 25] width 24 height 20
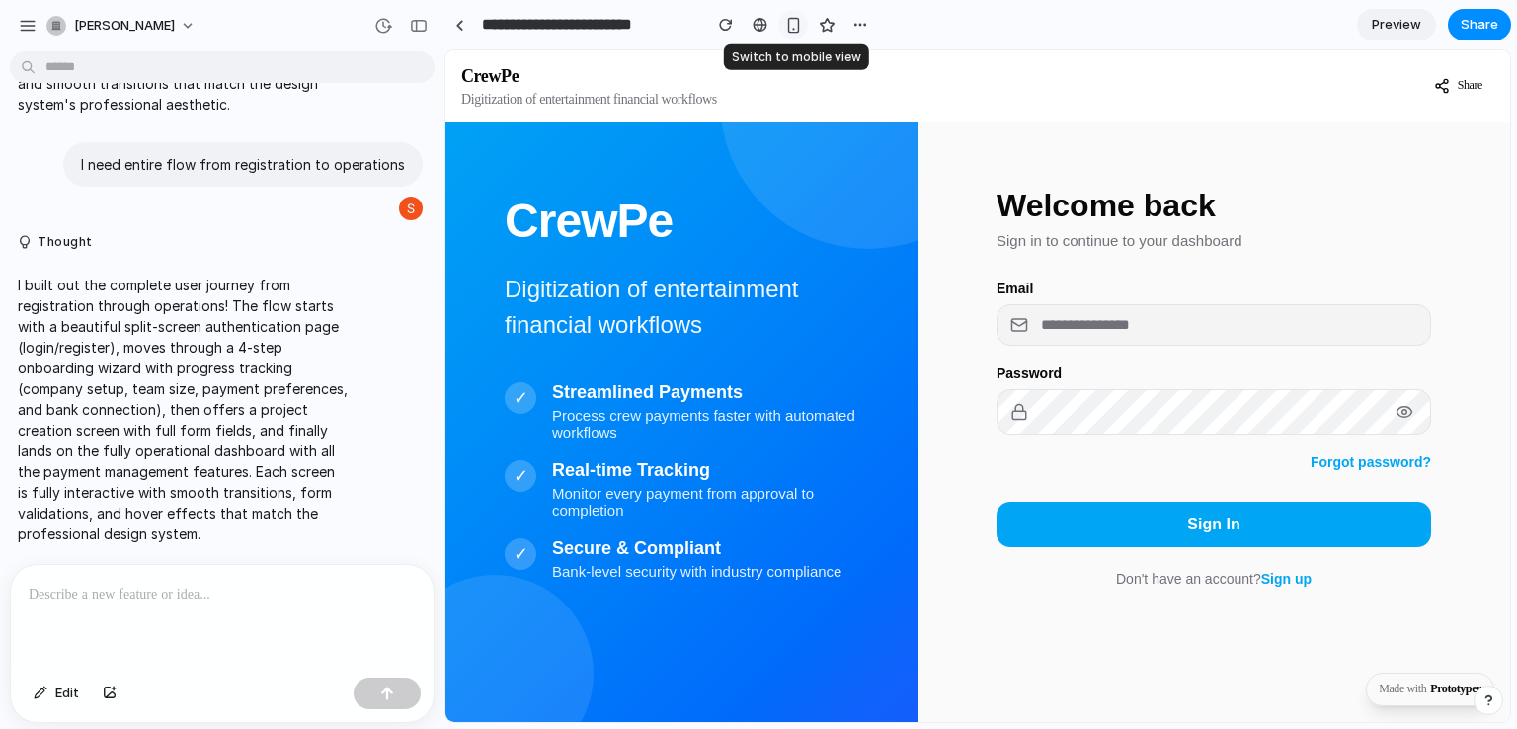
click at [786, 24] on div "button" at bounding box center [793, 25] width 17 height 17
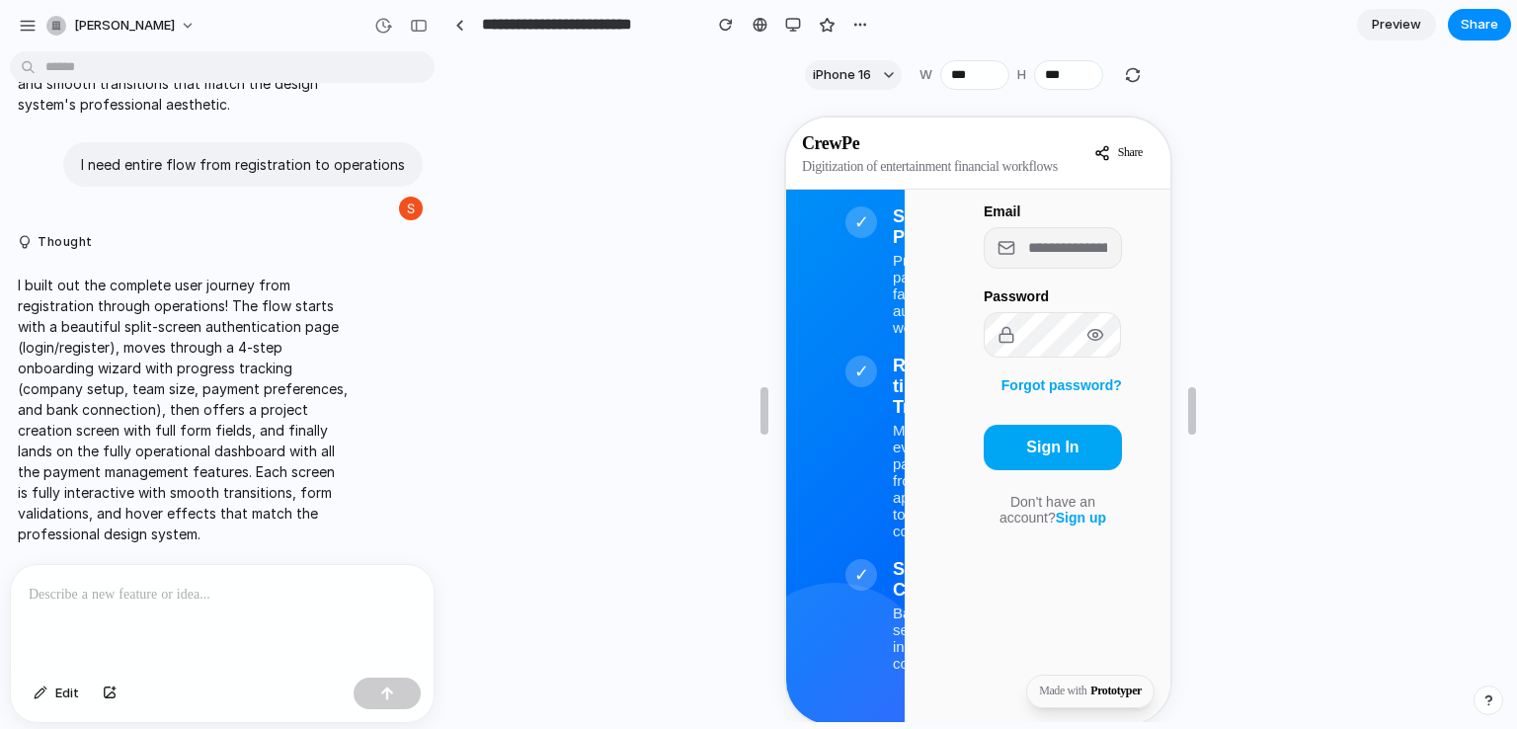
scroll to position [436, 0]
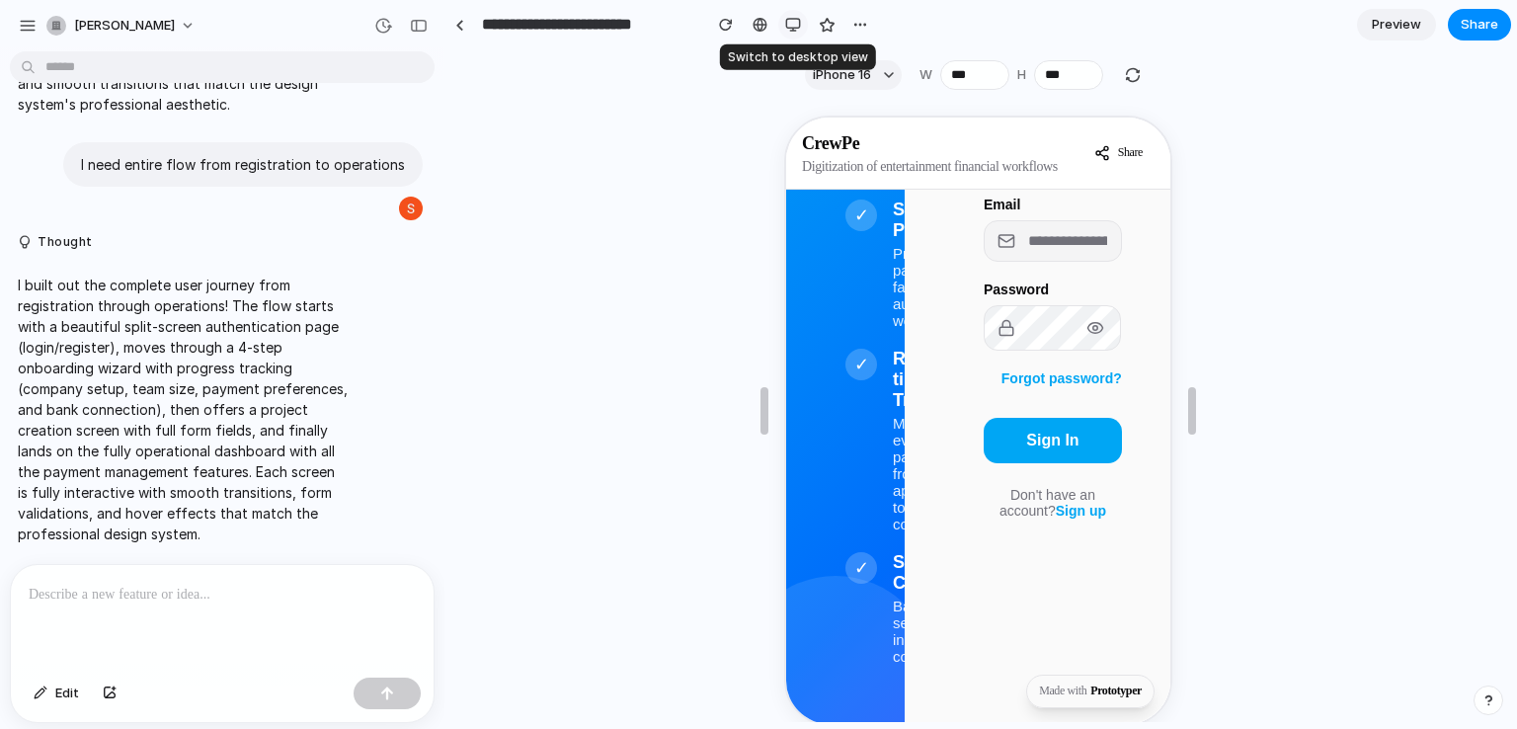
click at [790, 22] on div "button" at bounding box center [793, 25] width 16 height 16
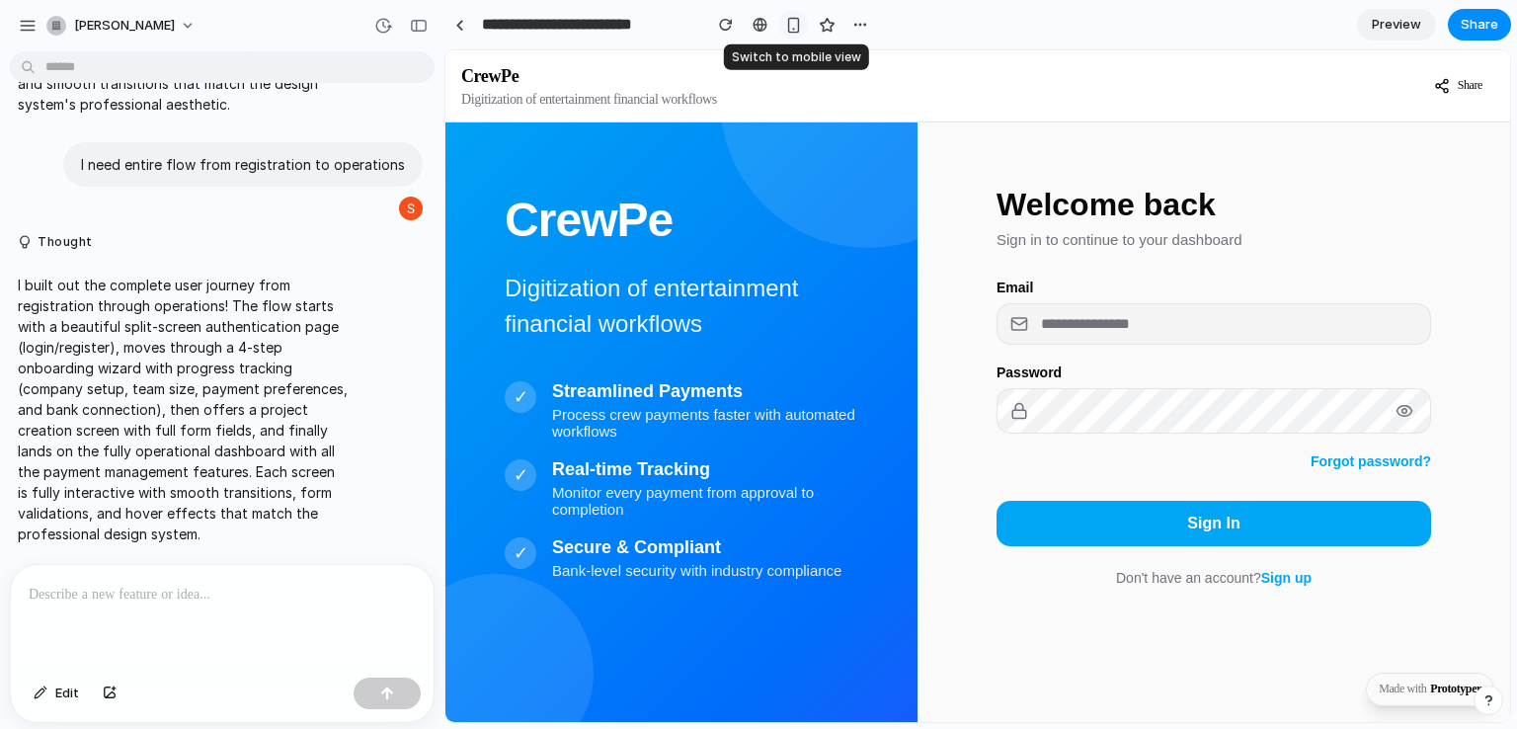
scroll to position [71, 0]
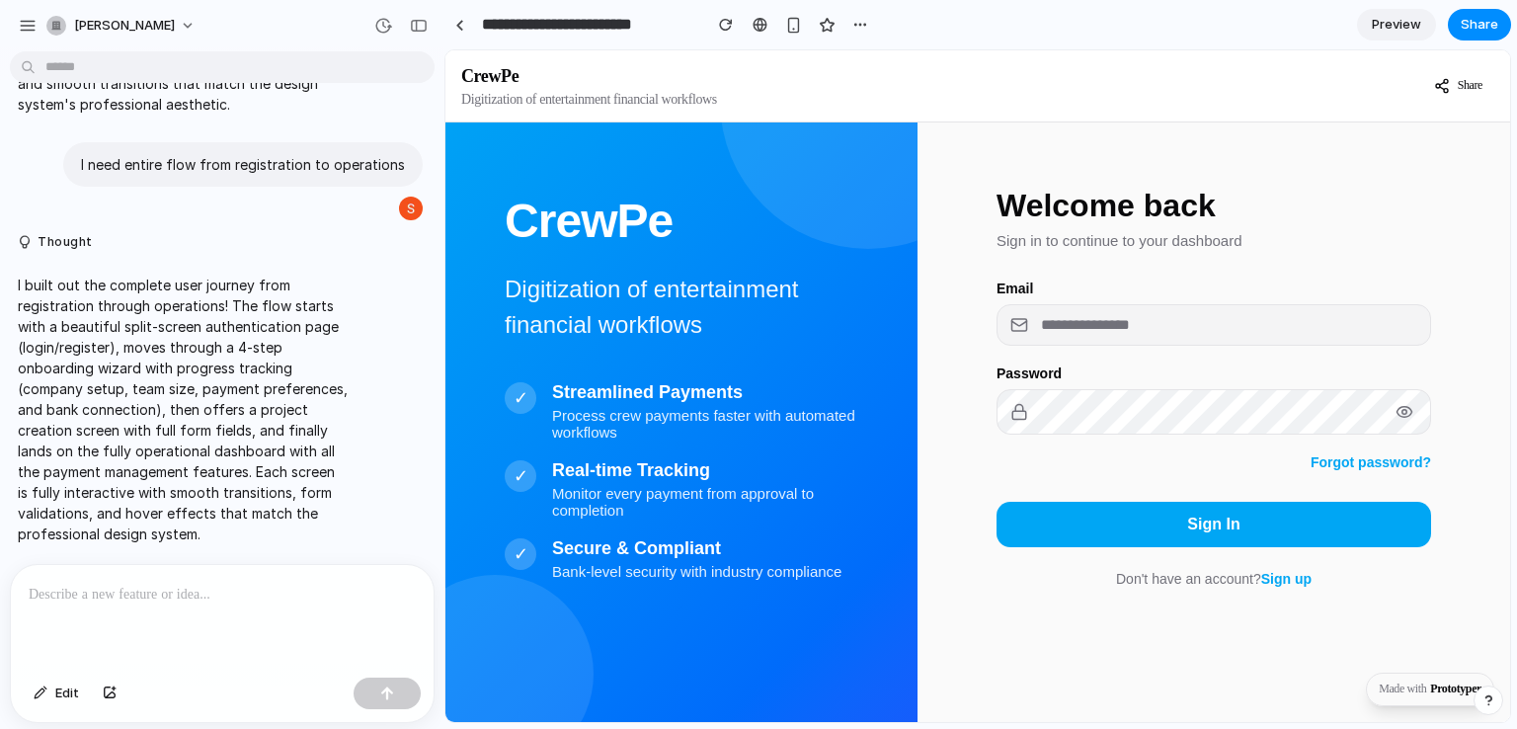
click at [1409, 25] on span "Preview" at bounding box center [1396, 25] width 49 height 20
